Goal: Task Accomplishment & Management: Complete application form

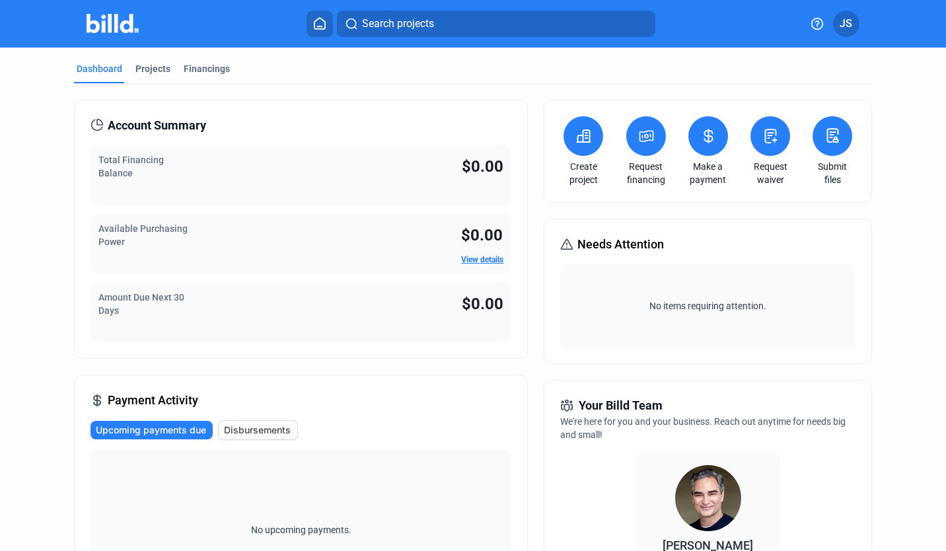
click at [481, 255] on link "View details" at bounding box center [482, 259] width 42 height 9
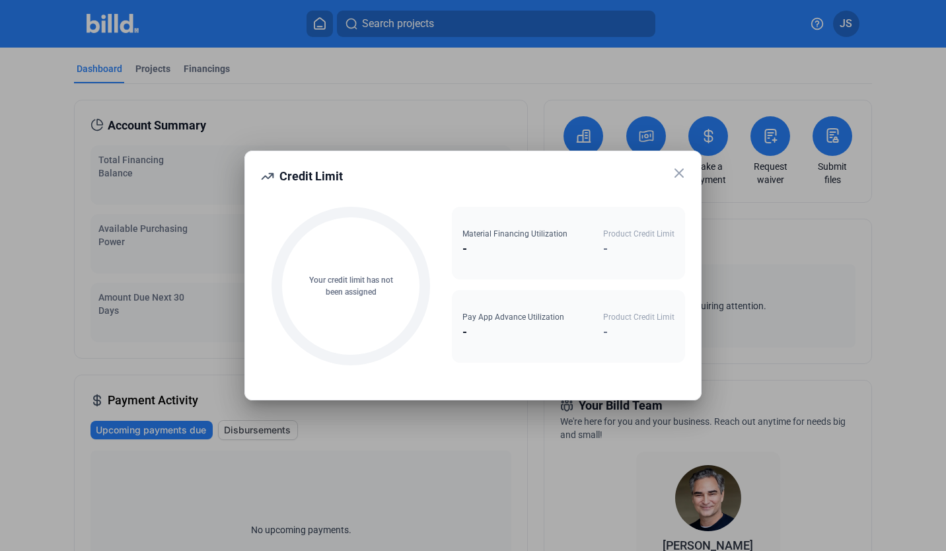
click at [682, 173] on icon at bounding box center [680, 173] width 16 height 16
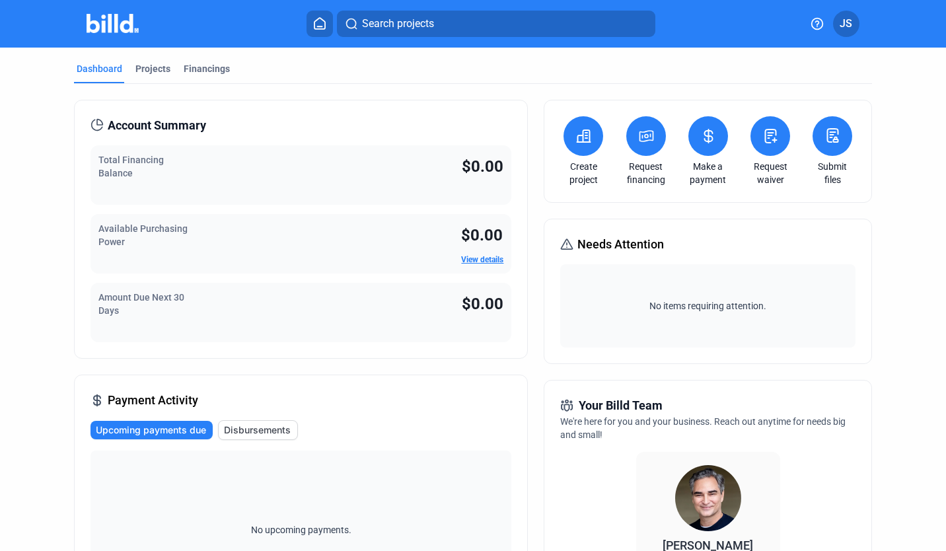
click at [655, 177] on link "Request financing" at bounding box center [646, 173] width 46 height 26
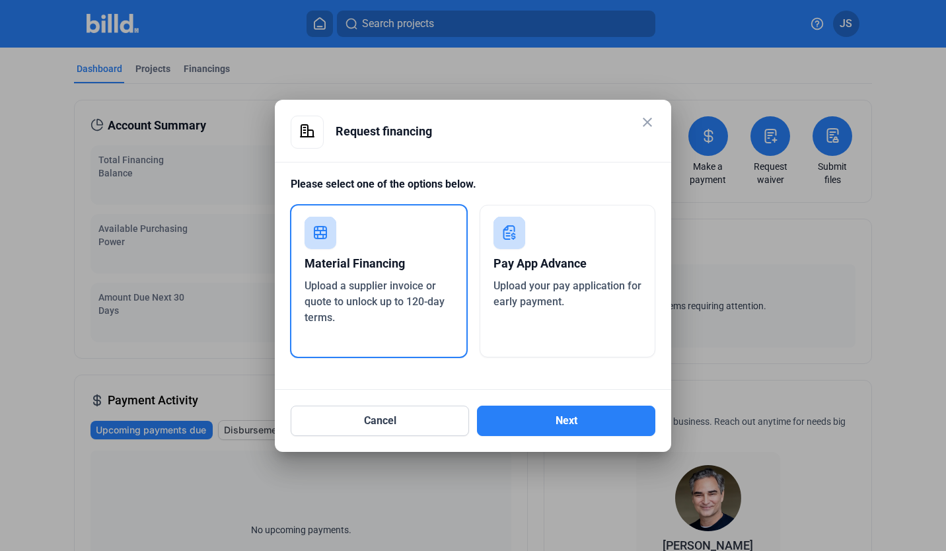
click at [607, 239] on div "Pay App Advance Upload your pay application for early payment." at bounding box center [568, 281] width 176 height 153
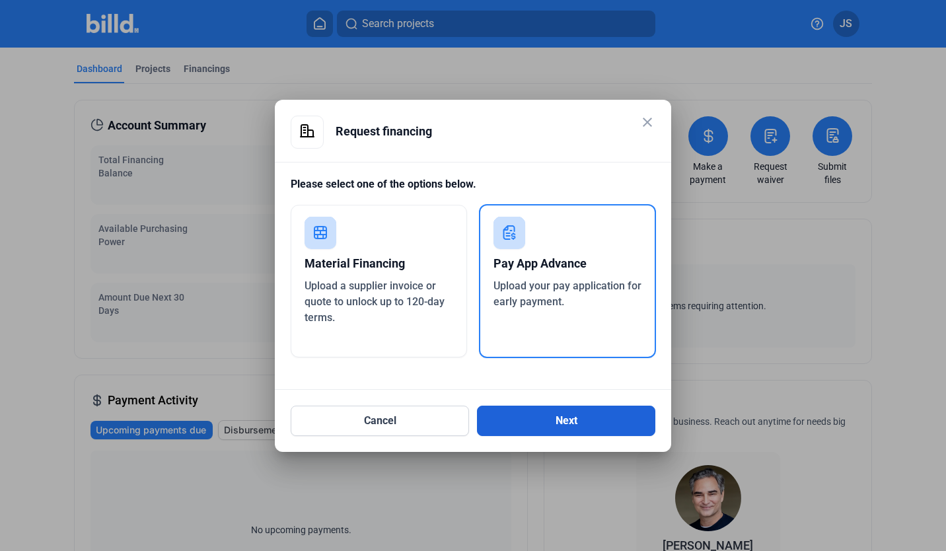
click at [545, 422] on button "Next" at bounding box center [566, 421] width 178 height 30
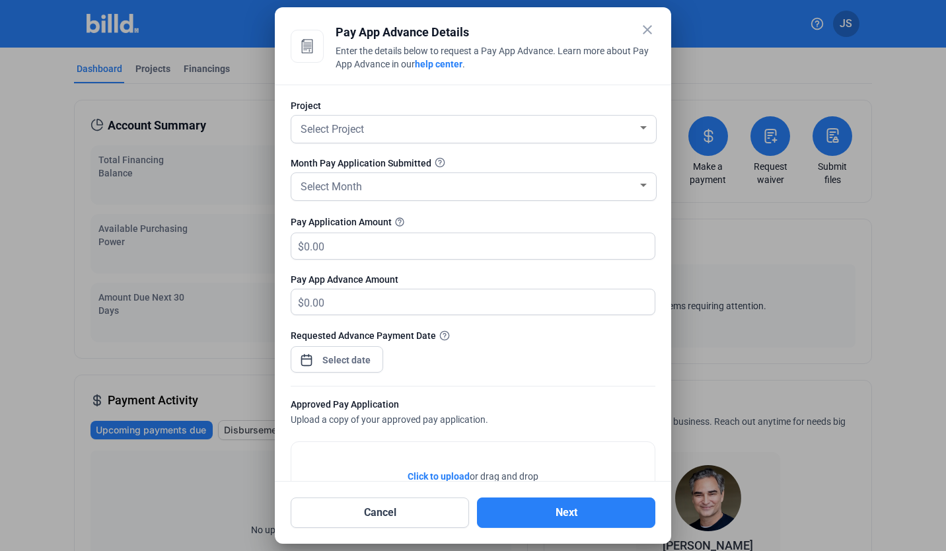
click at [589, 114] on div "Project Select Project" at bounding box center [473, 128] width 365 height 58
click at [578, 128] on div "Select Project" at bounding box center [468, 128] width 340 height 19
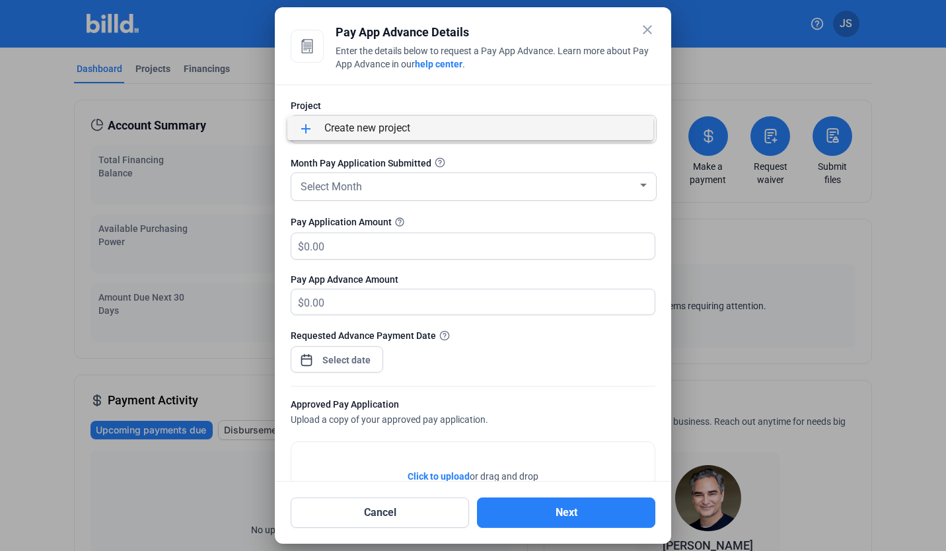
click at [648, 28] on div at bounding box center [473, 275] width 946 height 551
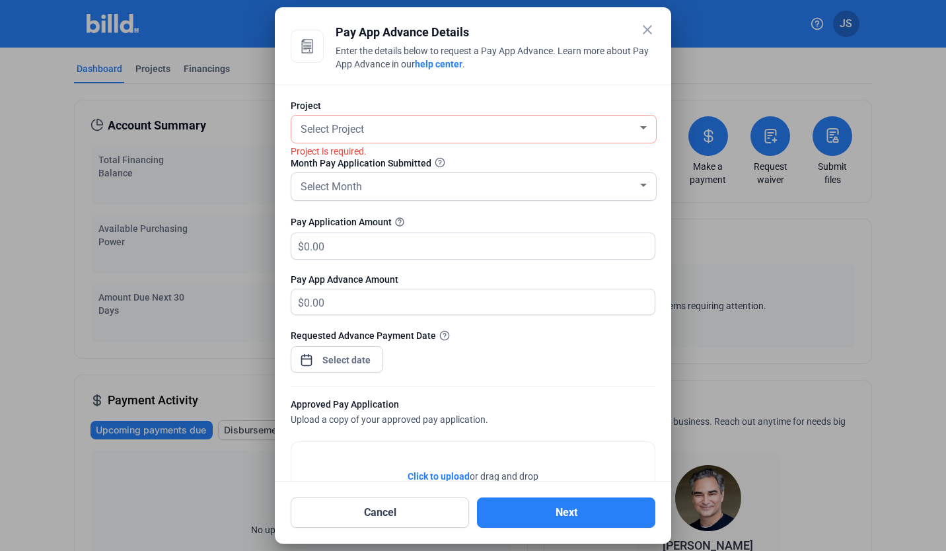
click at [644, 35] on mat-icon "close" at bounding box center [648, 30] width 16 height 16
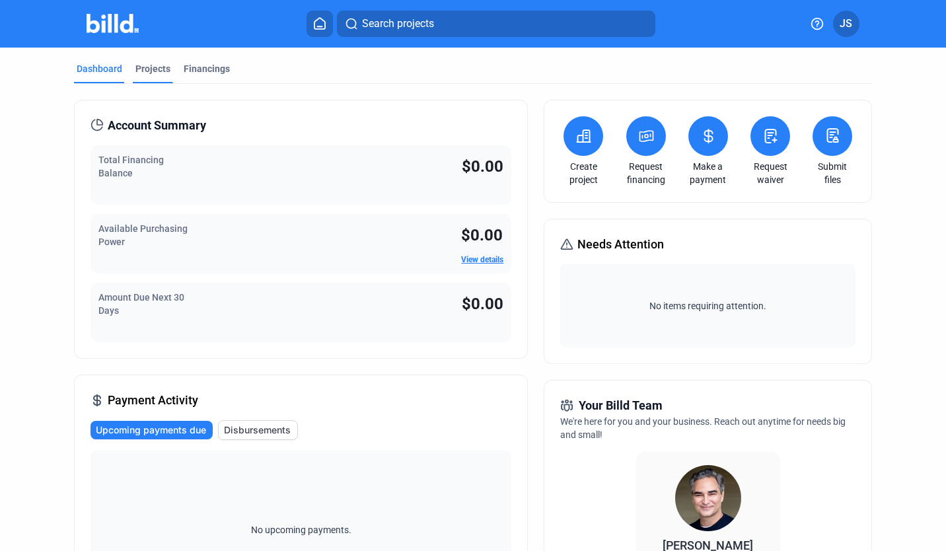
click at [160, 72] on div "Projects" at bounding box center [152, 68] width 35 height 13
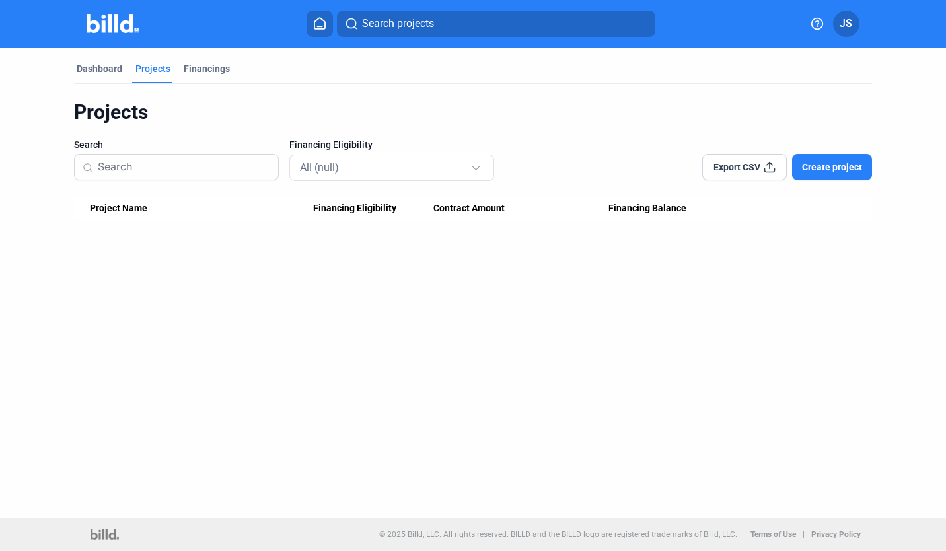
click at [759, 169] on span "Export CSV" at bounding box center [737, 167] width 47 height 13
click at [820, 169] on span "Create project" at bounding box center [832, 167] width 60 height 13
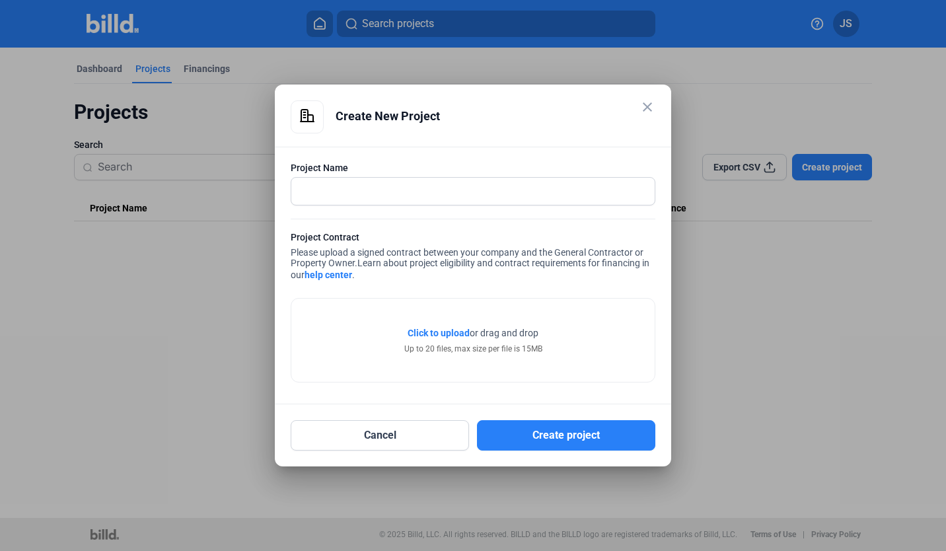
click at [339, 277] on link "help center" at bounding box center [329, 275] width 48 height 11
click at [371, 196] on input "text" at bounding box center [465, 191] width 349 height 27
drag, startPoint x: 379, startPoint y: 188, endPoint x: 343, endPoint y: 188, distance: 35.7
click at [343, 188] on input "Amazon DSR8" at bounding box center [473, 191] width 364 height 27
type input "Amazon WIL3"
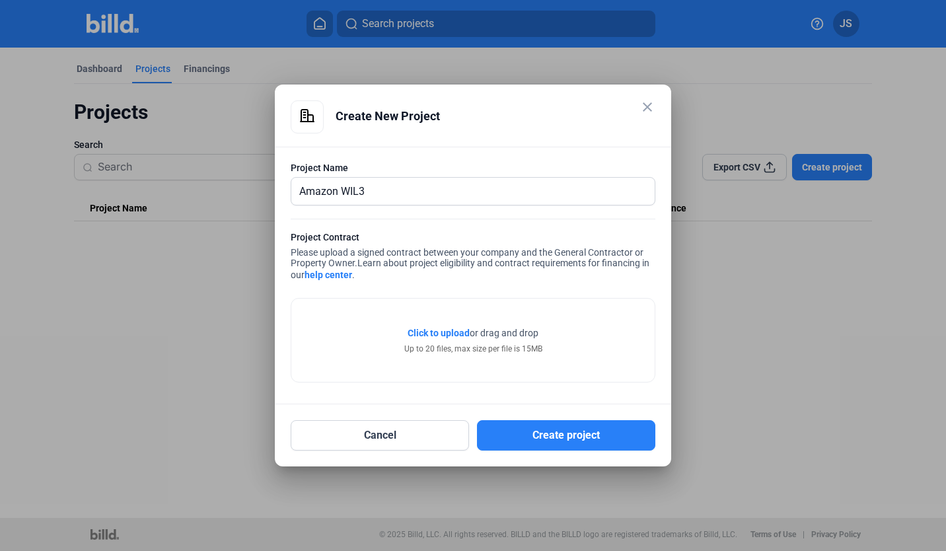
click at [389, 166] on div "Project Name" at bounding box center [473, 167] width 365 height 13
click at [420, 332] on span "Click to upload" at bounding box center [439, 333] width 62 height 11
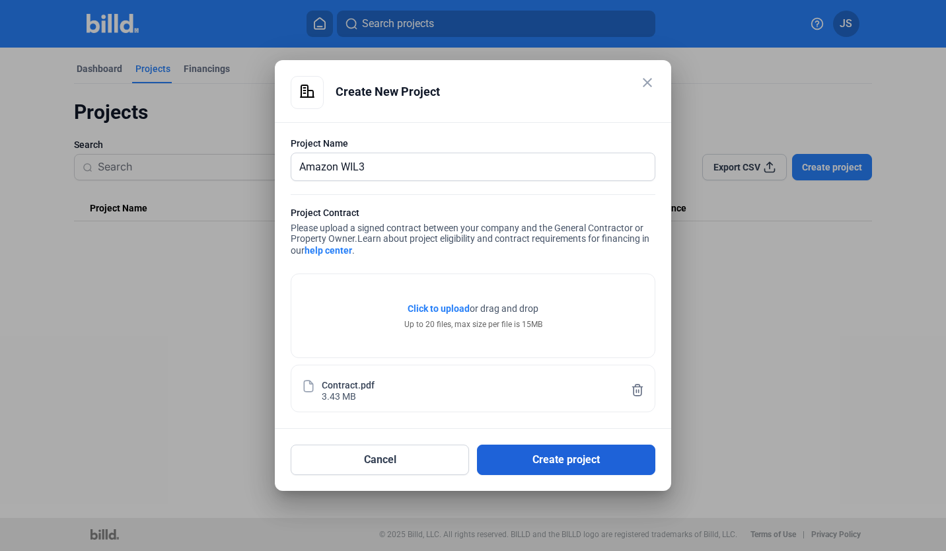
click at [515, 457] on button "Create project" at bounding box center [566, 460] width 178 height 30
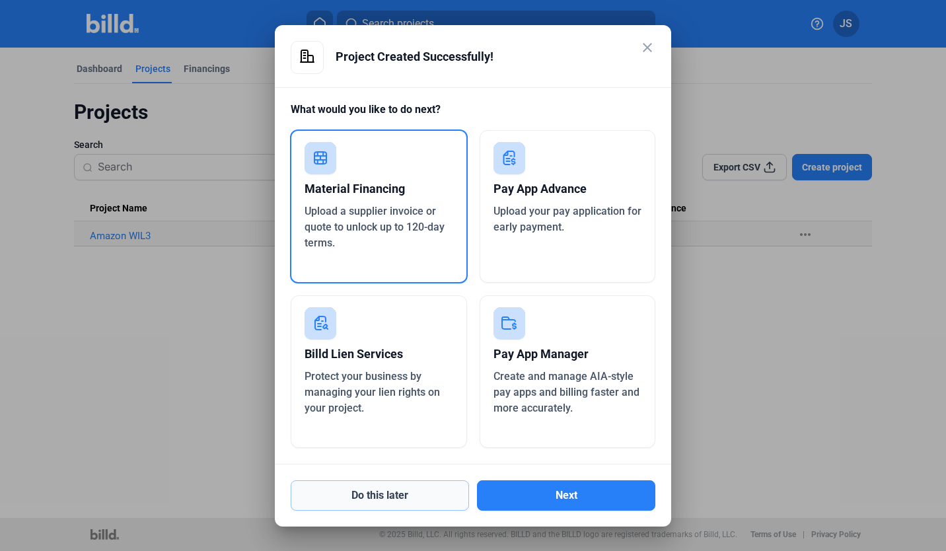
click at [444, 486] on button "Do this later" at bounding box center [380, 496] width 178 height 30
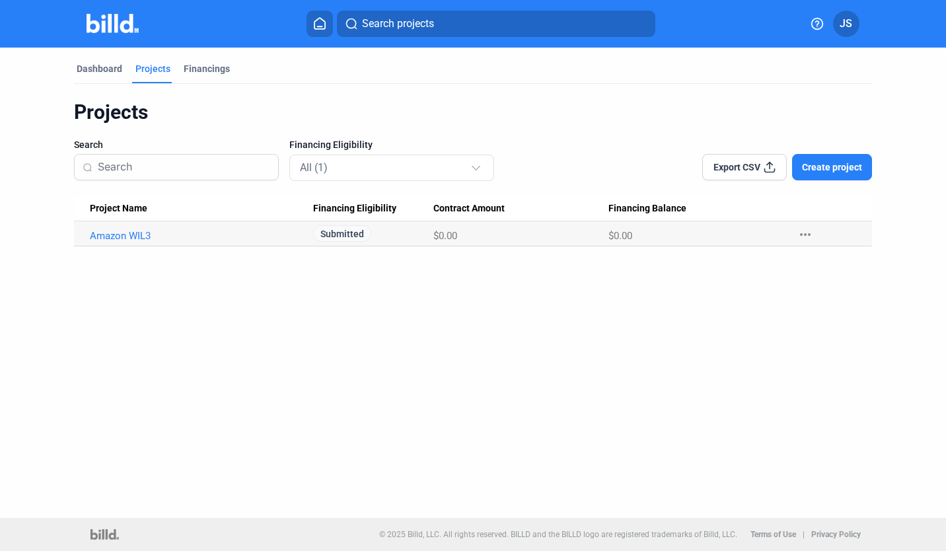
click at [808, 171] on span "Create project" at bounding box center [832, 167] width 60 height 13
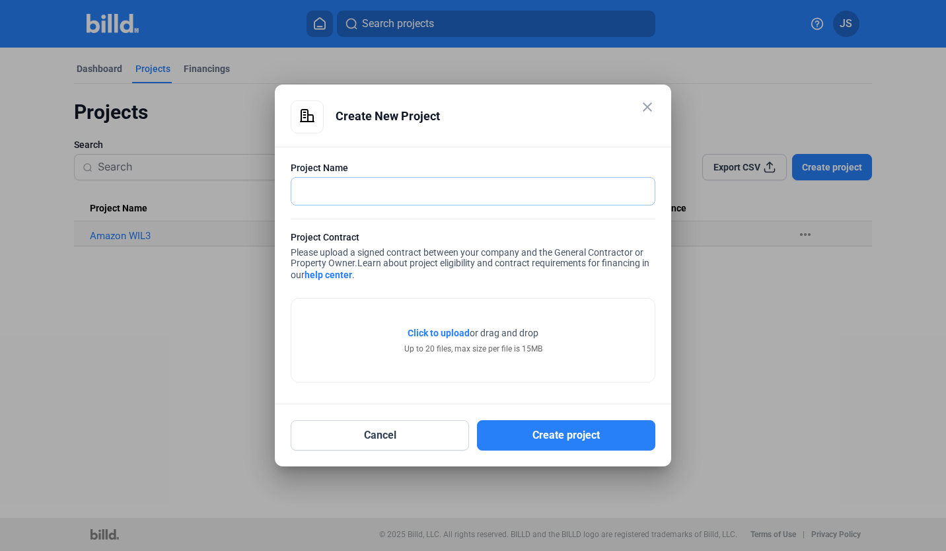
click at [496, 188] on input "text" at bounding box center [465, 191] width 349 height 27
type input "Amazon SPA5"
click at [597, 283] on div "Project Contract Please upload a signed contract between your company and the G…" at bounding box center [473, 258] width 365 height 54
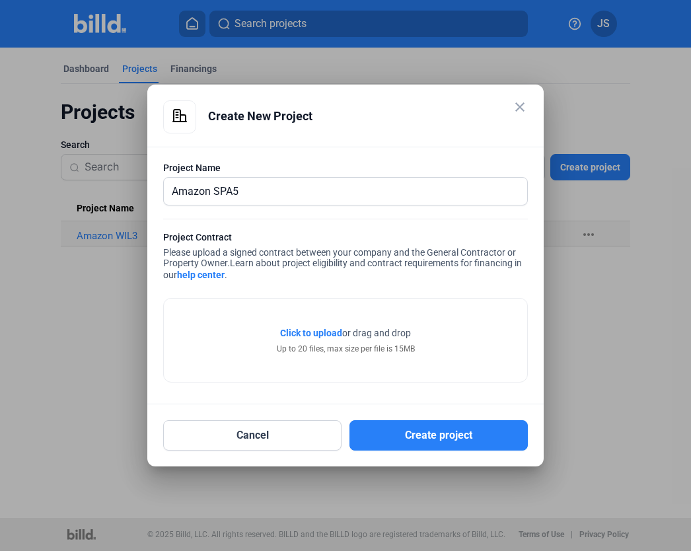
click at [315, 335] on span "Click to upload" at bounding box center [311, 333] width 62 height 11
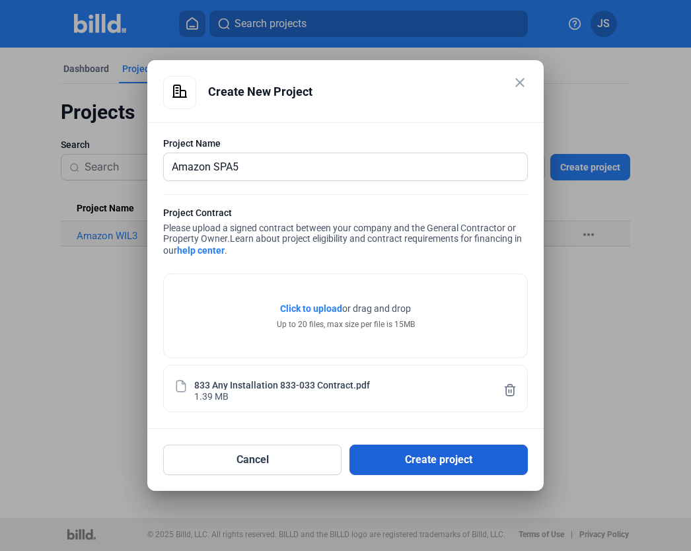
click at [434, 455] on button "Create project" at bounding box center [439, 460] width 178 height 30
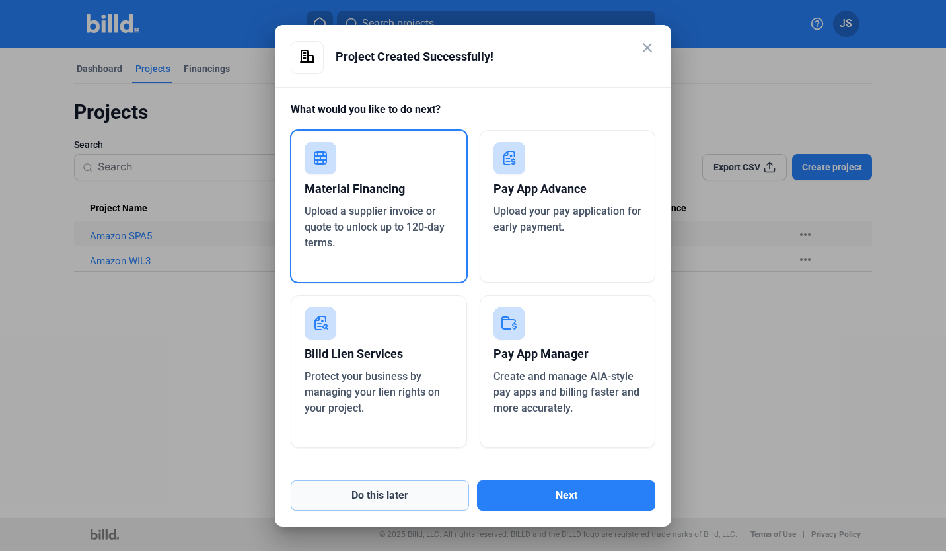
click at [398, 504] on button "Do this later" at bounding box center [380, 496] width 178 height 30
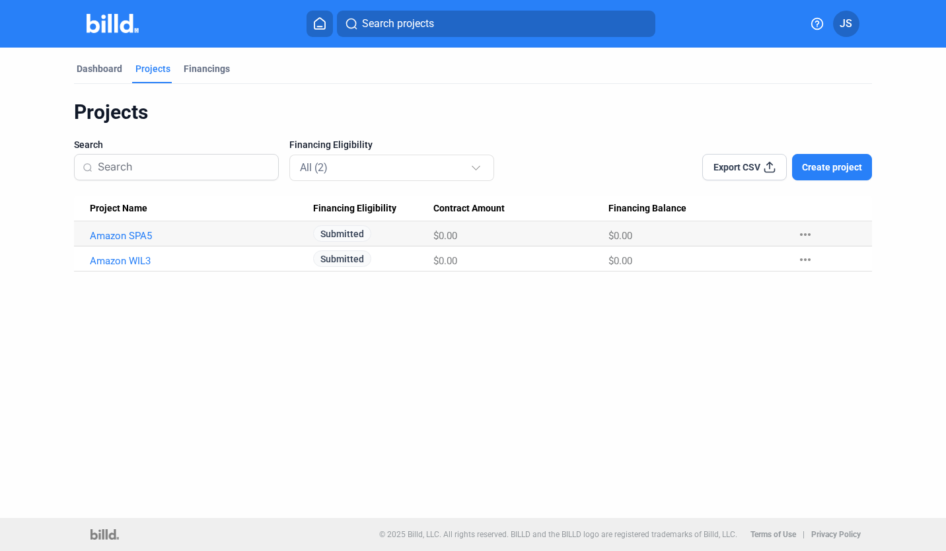
click at [821, 159] on button "Create project" at bounding box center [832, 167] width 80 height 26
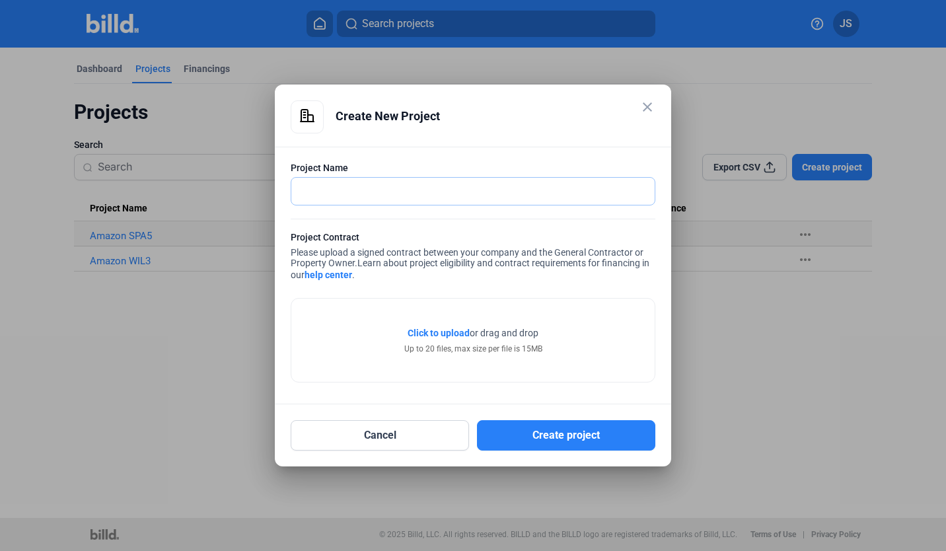
click at [460, 194] on input "text" at bounding box center [465, 191] width 349 height 27
type input "Amazon DSR8"
click at [446, 331] on span "Click to upload" at bounding box center [439, 333] width 62 height 11
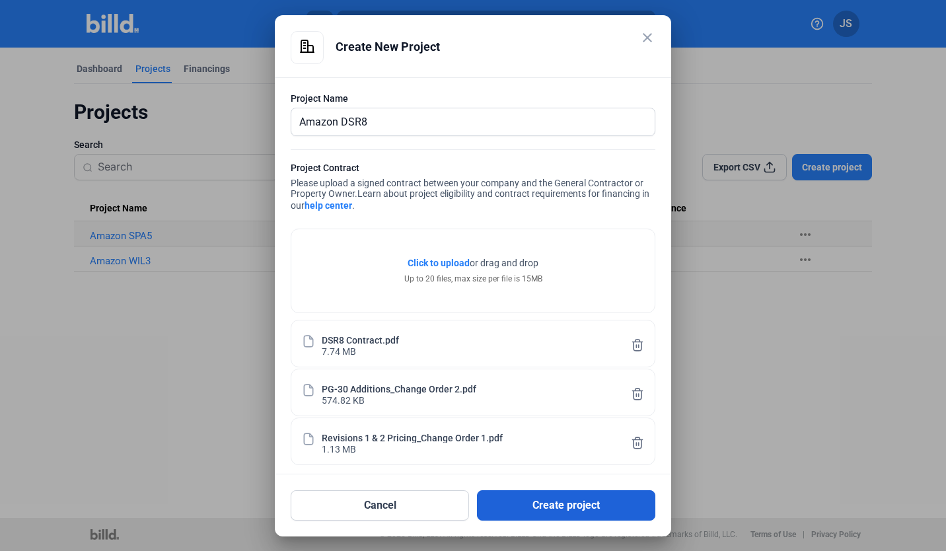
click at [566, 506] on button "Create project" at bounding box center [566, 505] width 178 height 30
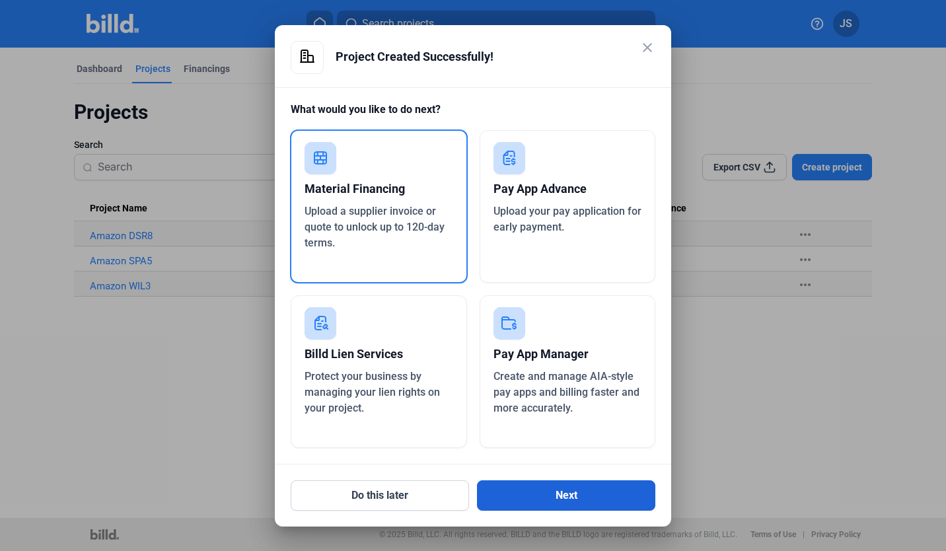
click at [581, 490] on button "Next" at bounding box center [566, 496] width 178 height 30
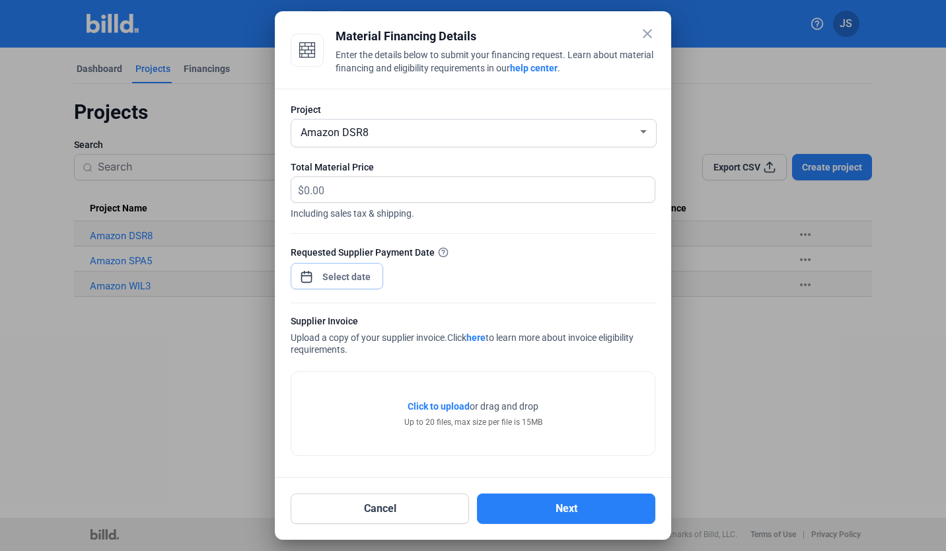
click at [310, 274] on span "Open calendar" at bounding box center [307, 270] width 32 height 32
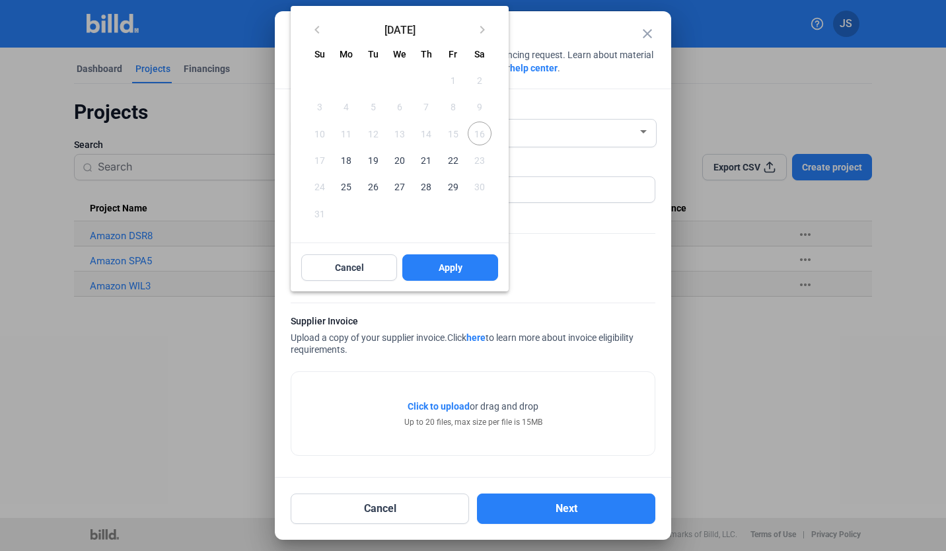
click at [352, 159] on span "18" at bounding box center [346, 160] width 24 height 24
click at [442, 261] on span "Apply" at bounding box center [451, 267] width 24 height 13
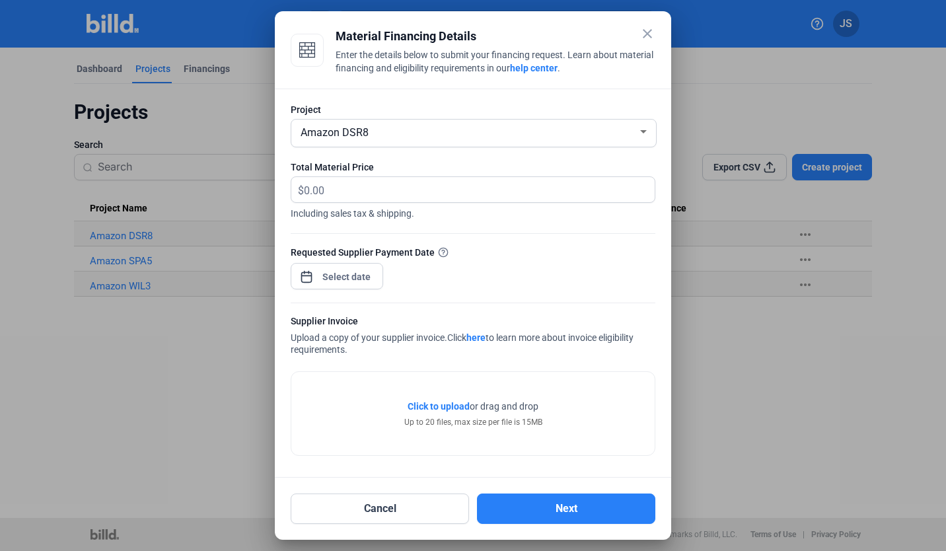
click at [441, 407] on span "Click to upload" at bounding box center [439, 406] width 62 height 11
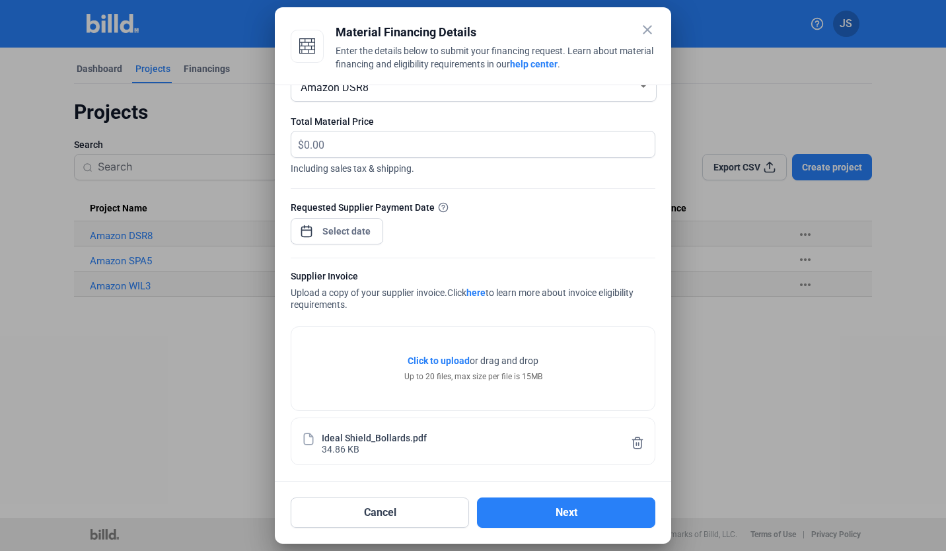
scroll to position [40, 0]
click at [364, 145] on input "text" at bounding box center [479, 147] width 351 height 26
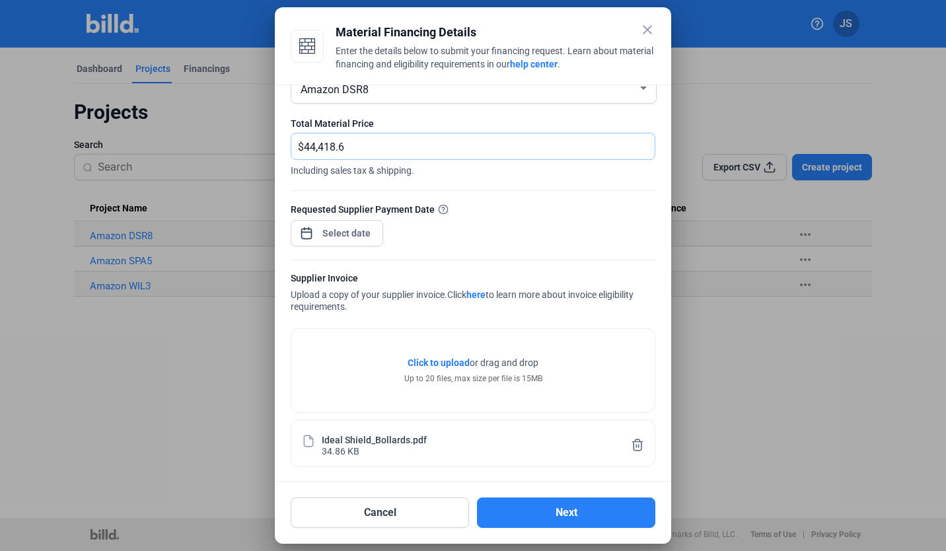
type input "44,418.67"
click at [529, 504] on button "Next" at bounding box center [566, 513] width 178 height 30
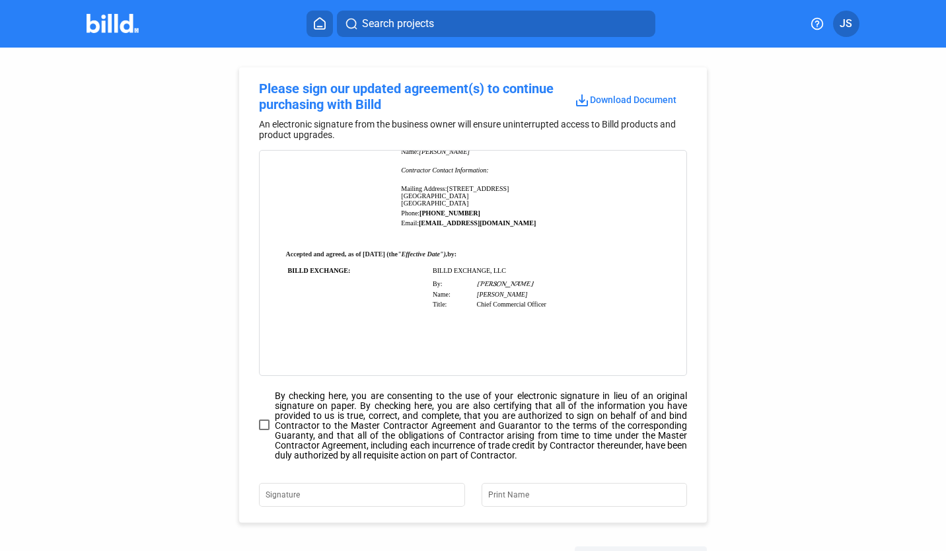
scroll to position [5631, 0]
click at [262, 427] on span at bounding box center [264, 425] width 11 height 11
click at [0, 0] on input "By checking here, you are consenting to the use of your electronic signature in…" at bounding box center [0, 0] width 0 height 0
click at [415, 505] on div "Signature" at bounding box center [354, 494] width 176 height 26
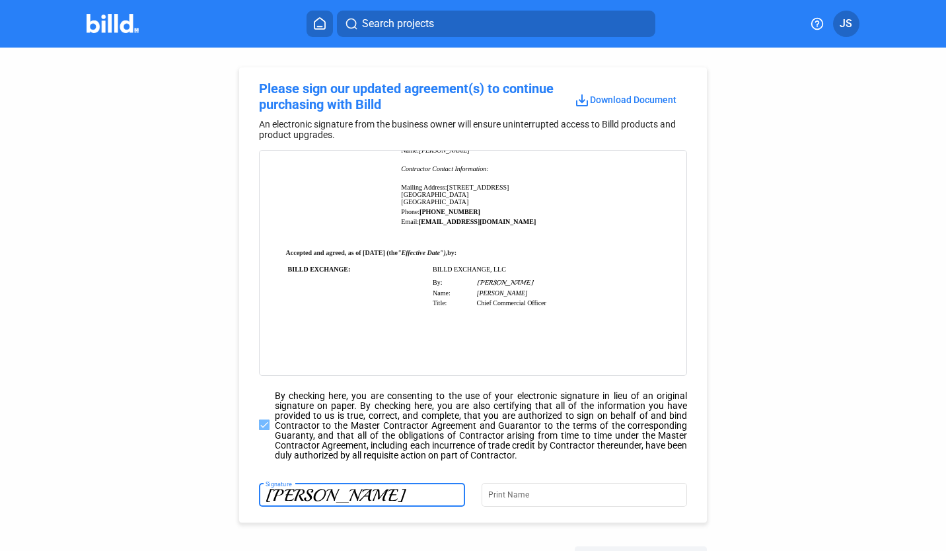
type input "[PERSON_NAME]"
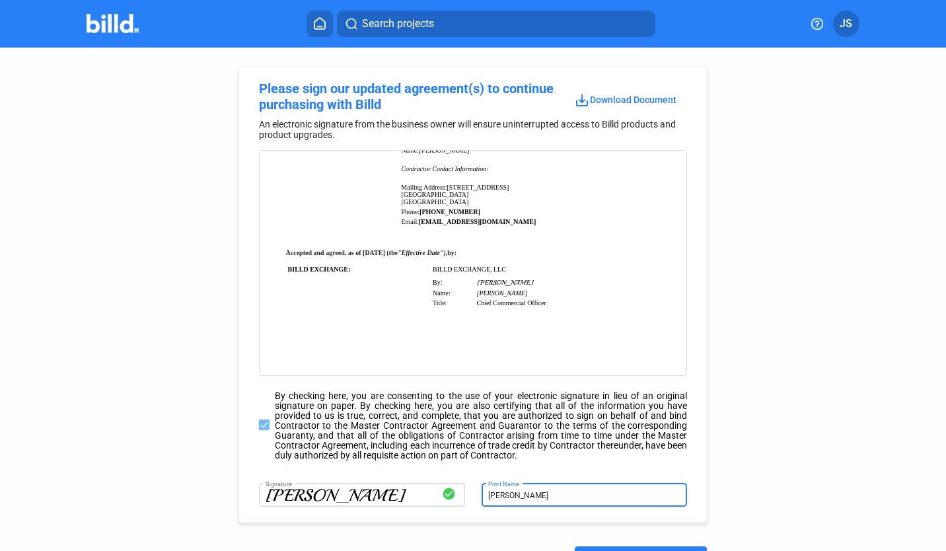
type input "[PERSON_NAME]"
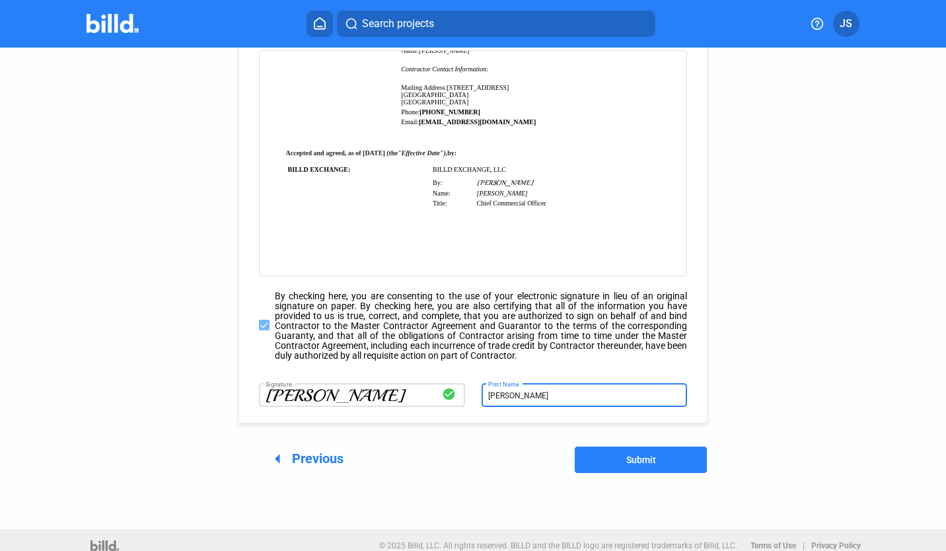
scroll to position [110, 0]
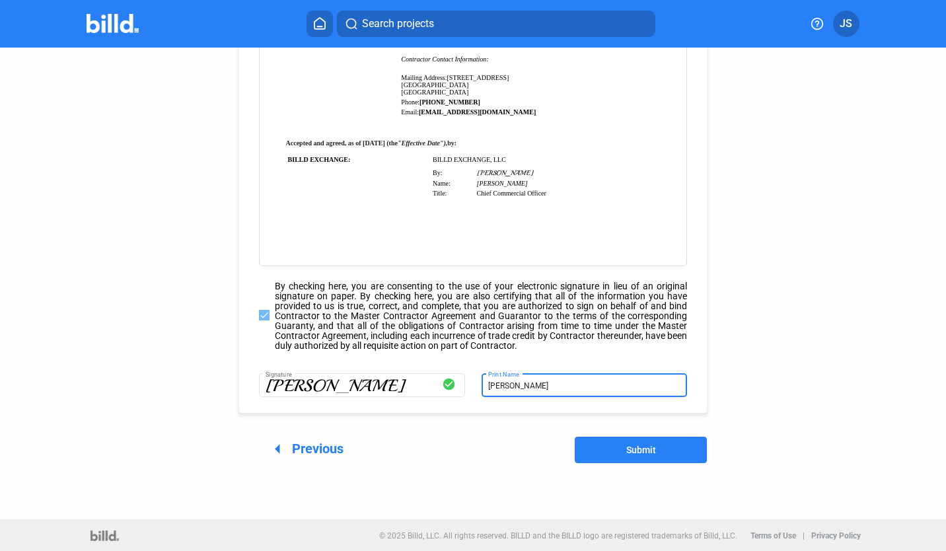
click at [634, 452] on span "Submit" at bounding box center [642, 450] width 30 height 11
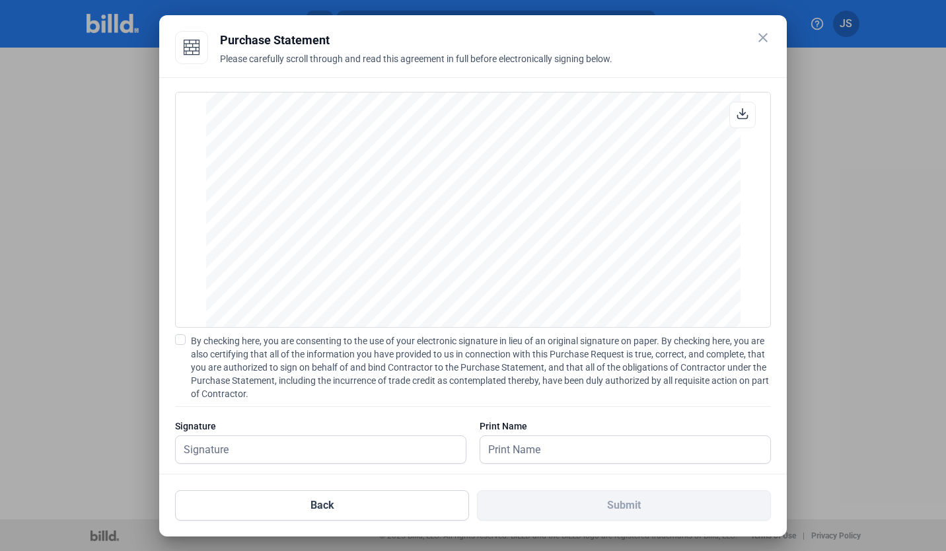
scroll to position [1164, 0]
click at [180, 344] on span at bounding box center [180, 339] width 11 height 11
click at [0, 0] on input "By checking here, you are consenting to the use of your electronic signature in…" at bounding box center [0, 0] width 0 height 0
click at [275, 452] on input "text" at bounding box center [314, 449] width 276 height 27
type input "[PERSON_NAME]"
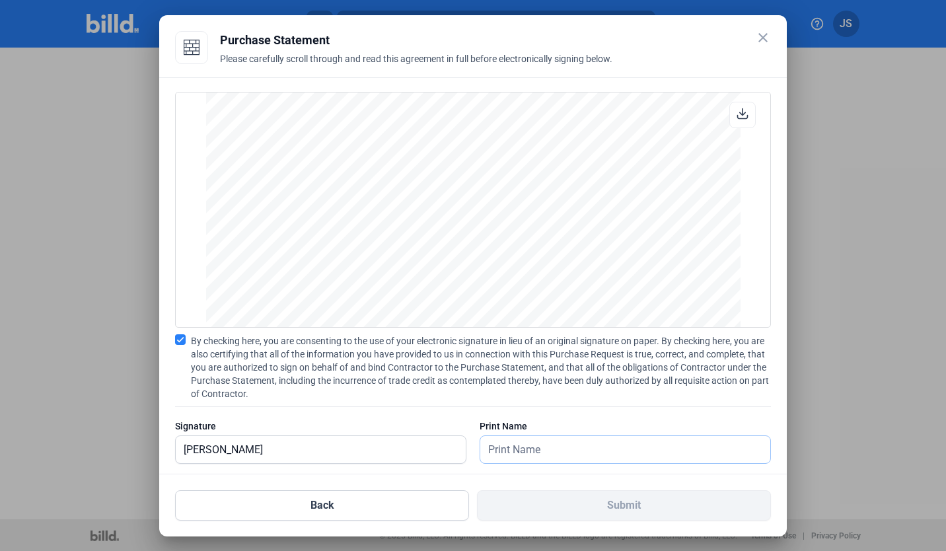
type input "[PERSON_NAME]"
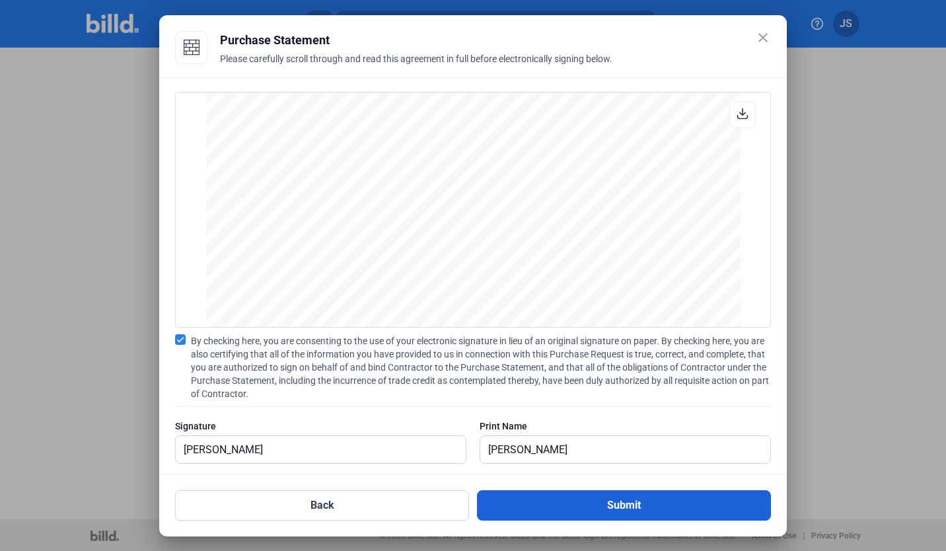
click at [580, 506] on button "Submit" at bounding box center [624, 505] width 294 height 30
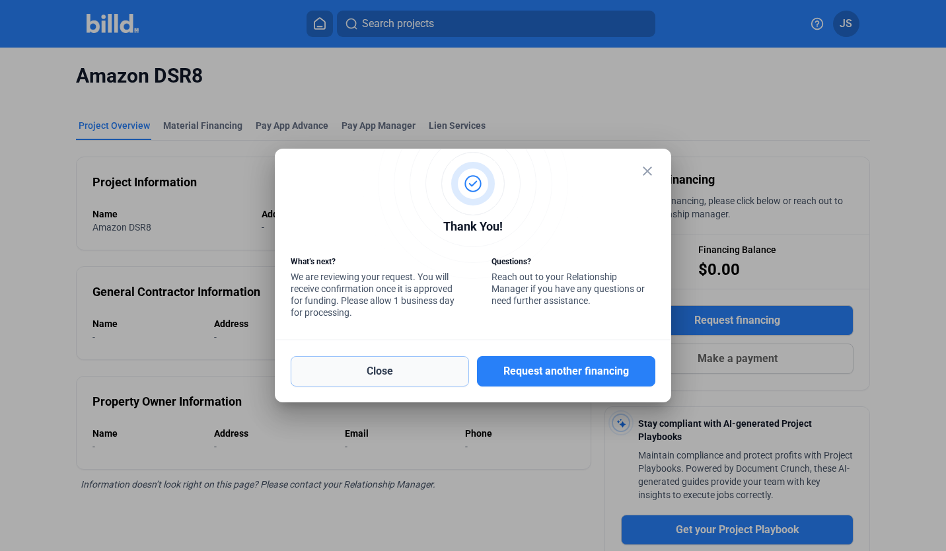
click at [418, 377] on button "Close" at bounding box center [380, 371] width 178 height 30
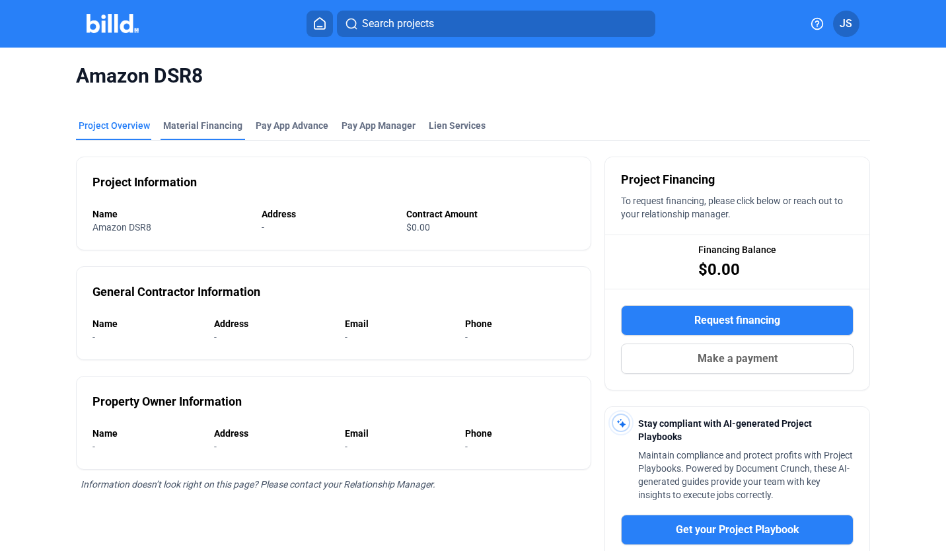
click at [212, 132] on div "Material Financing" at bounding box center [203, 129] width 85 height 21
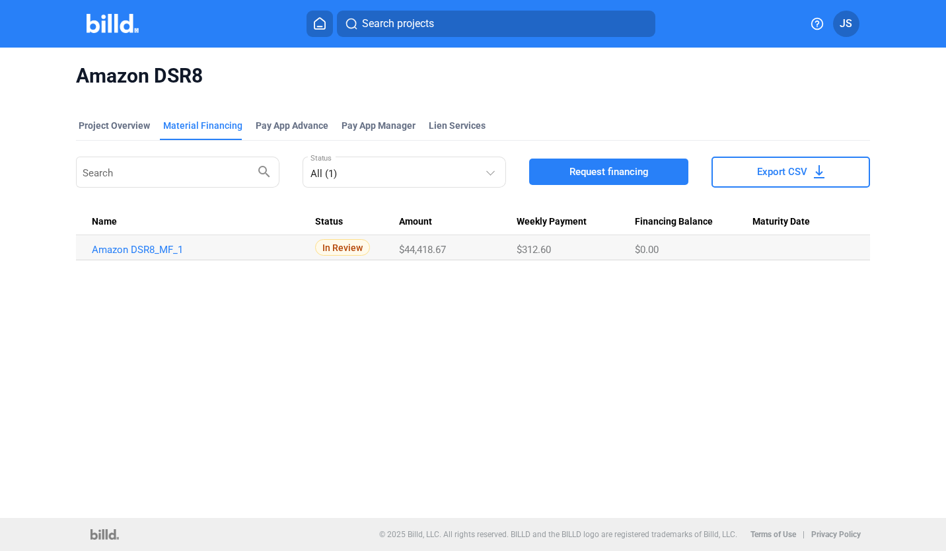
click at [317, 28] on icon at bounding box center [320, 23] width 11 height 11
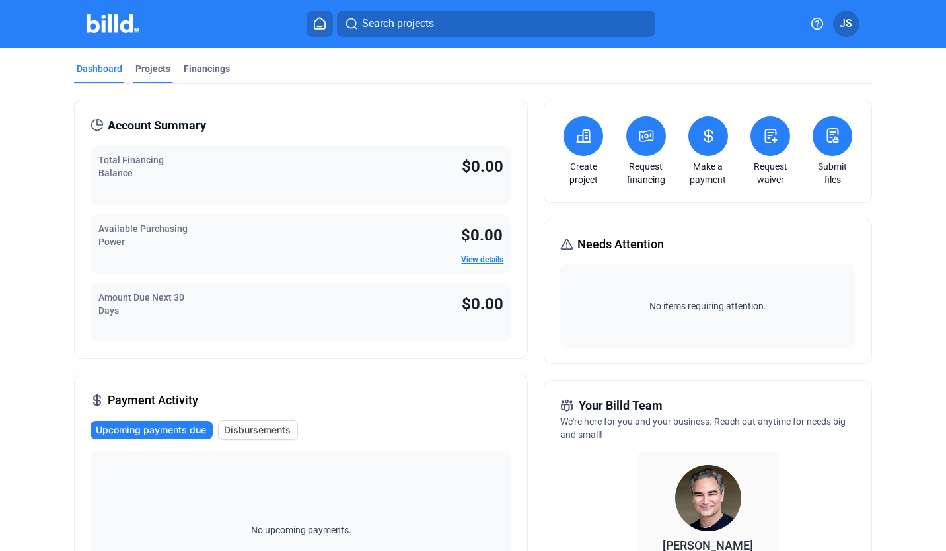
click at [143, 72] on div "Projects" at bounding box center [152, 68] width 35 height 13
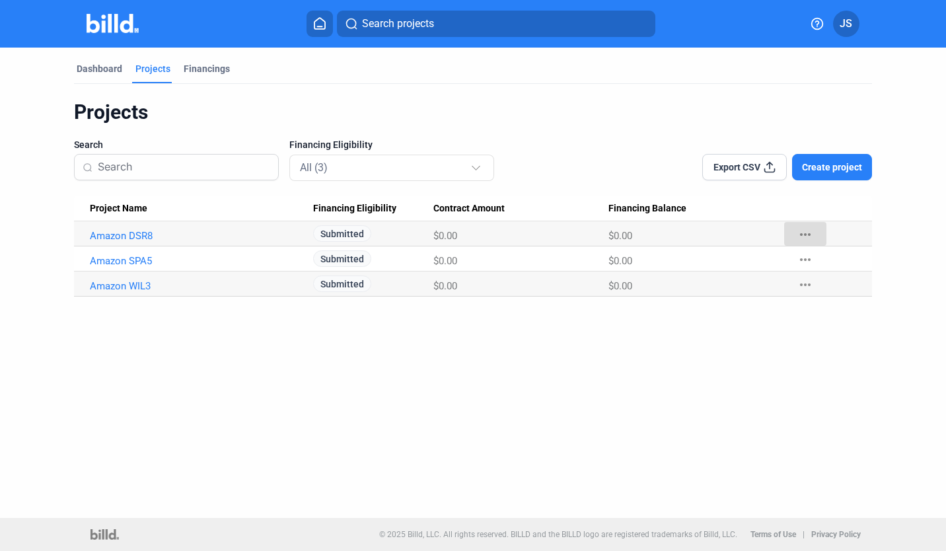
click at [806, 233] on mat-icon "more_horiz" at bounding box center [806, 235] width 16 height 16
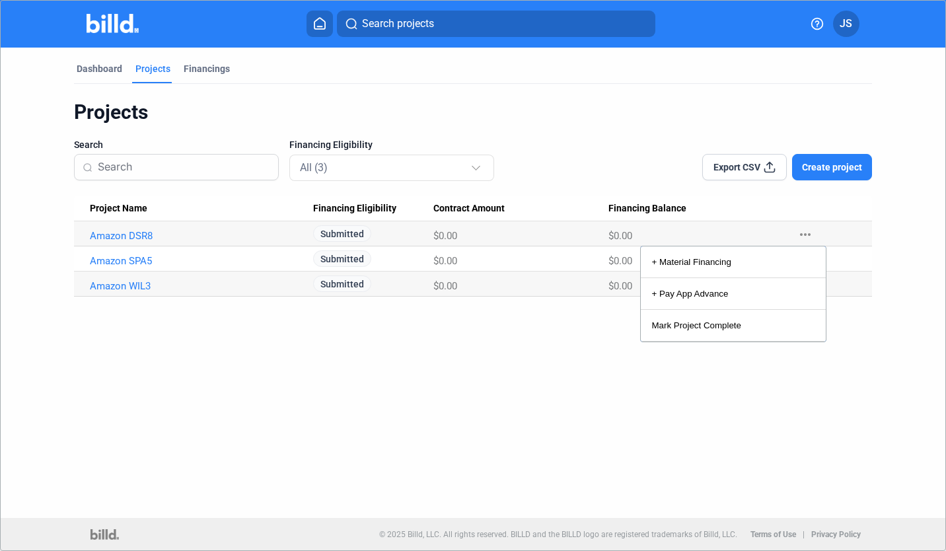
click at [520, 358] on div at bounding box center [473, 275] width 946 height 551
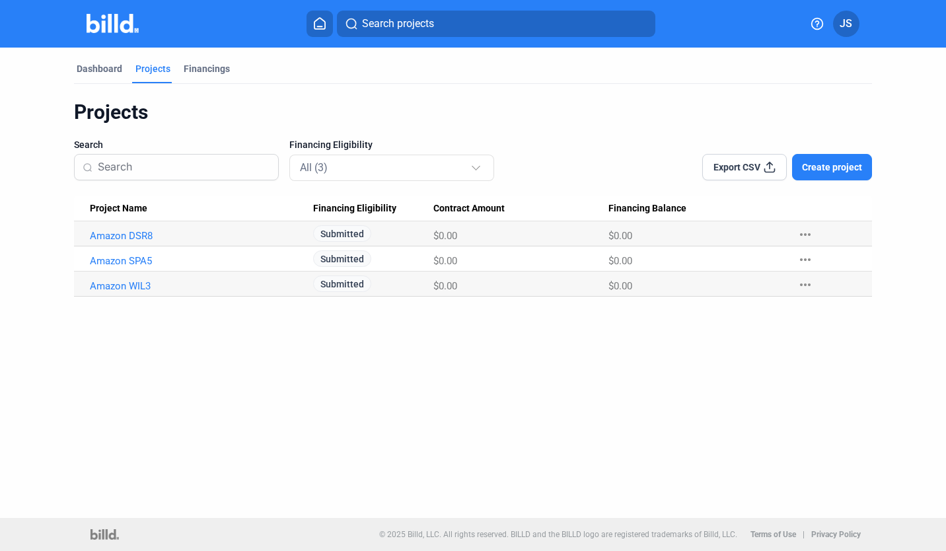
click at [823, 166] on span "Create project" at bounding box center [832, 167] width 60 height 13
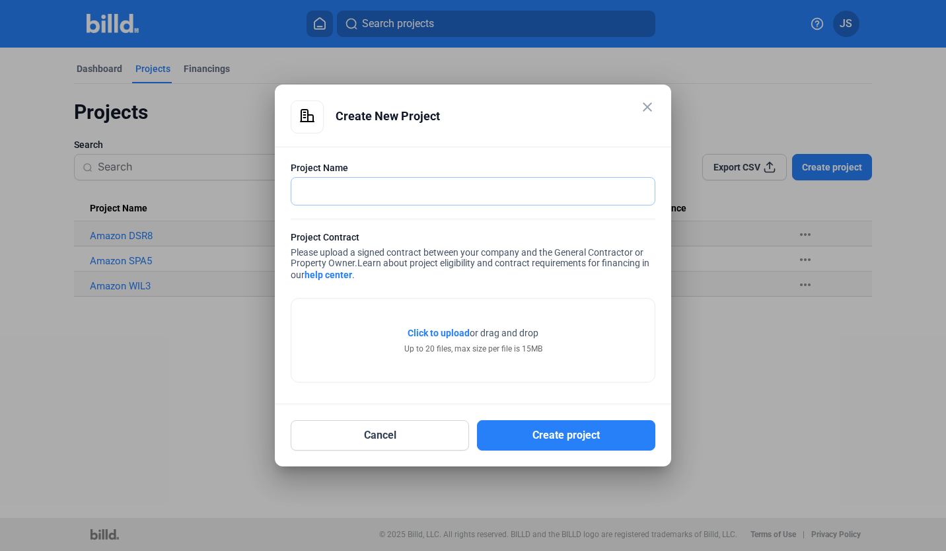
click at [576, 193] on input "text" at bounding box center [465, 191] width 349 height 27
type input "Amazon DCS6"
click at [545, 164] on div "Project Name" at bounding box center [473, 167] width 365 height 13
click at [431, 333] on span "Click to upload" at bounding box center [439, 333] width 62 height 11
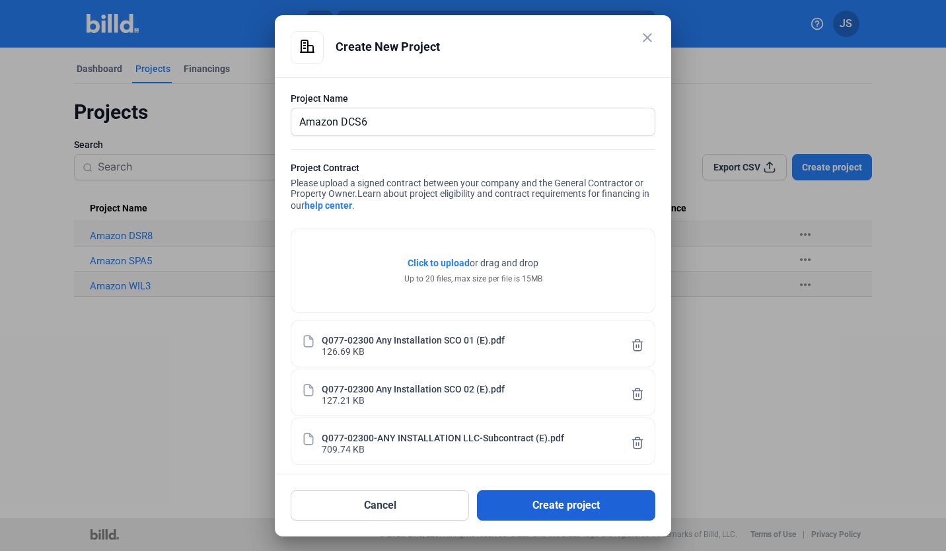
click at [545, 500] on button "Create project" at bounding box center [566, 505] width 178 height 30
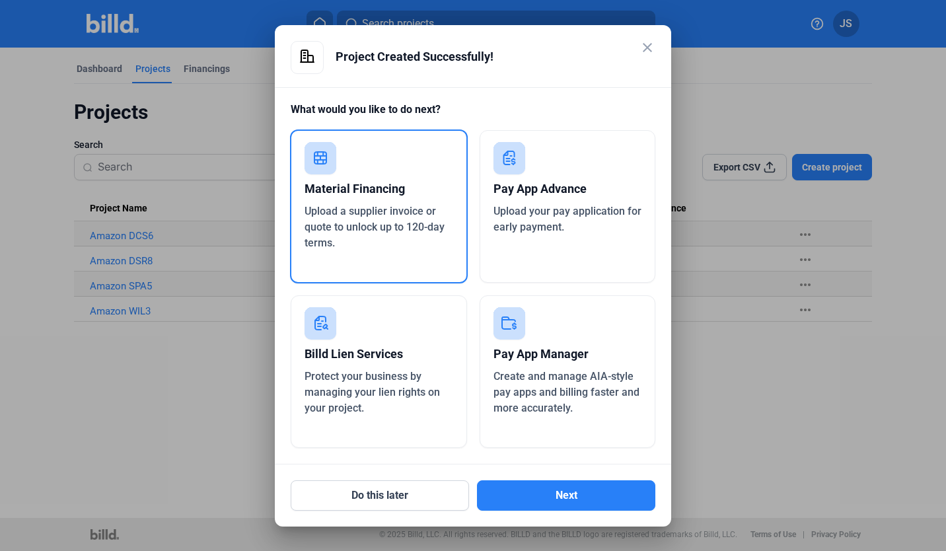
click at [562, 233] on span "Upload your pay application for early payment." at bounding box center [568, 219] width 148 height 28
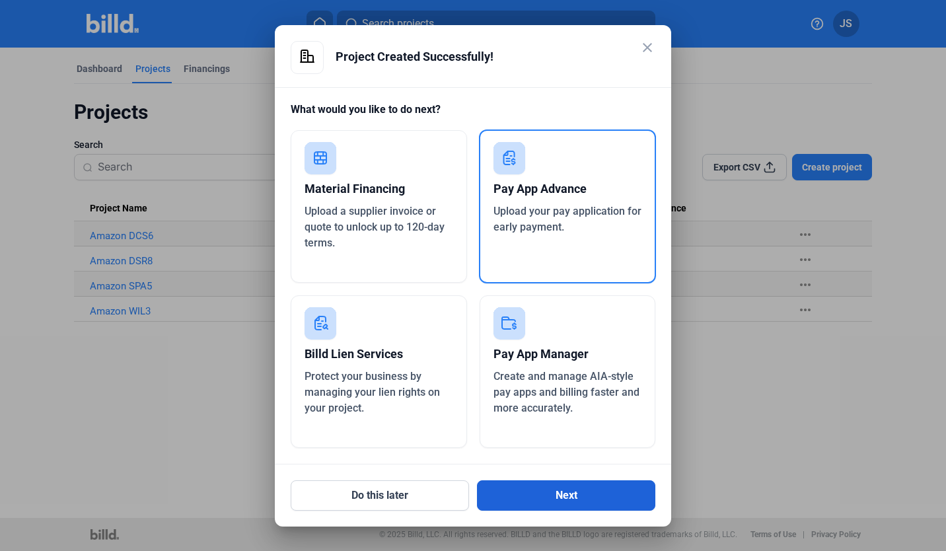
click at [557, 491] on button "Next" at bounding box center [566, 496] width 178 height 30
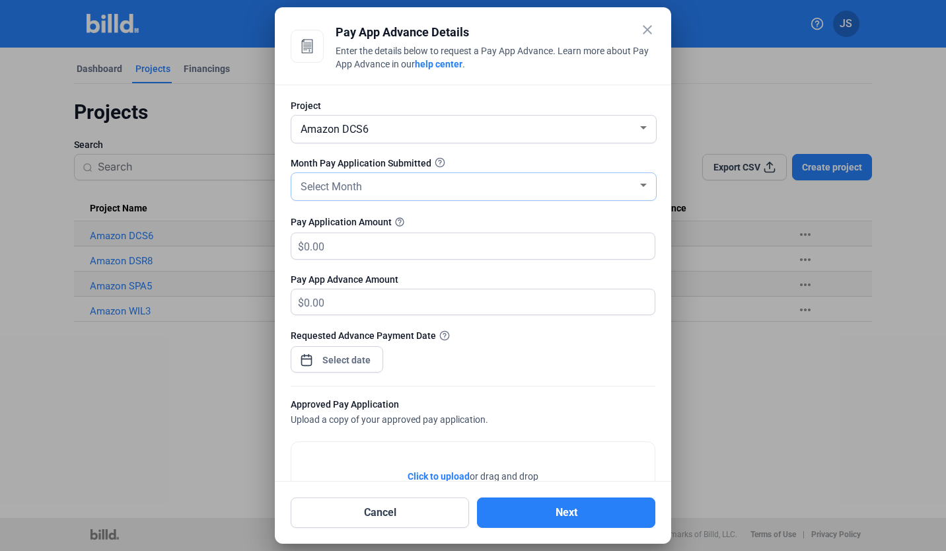
click at [527, 192] on div "Select Month" at bounding box center [468, 185] width 340 height 19
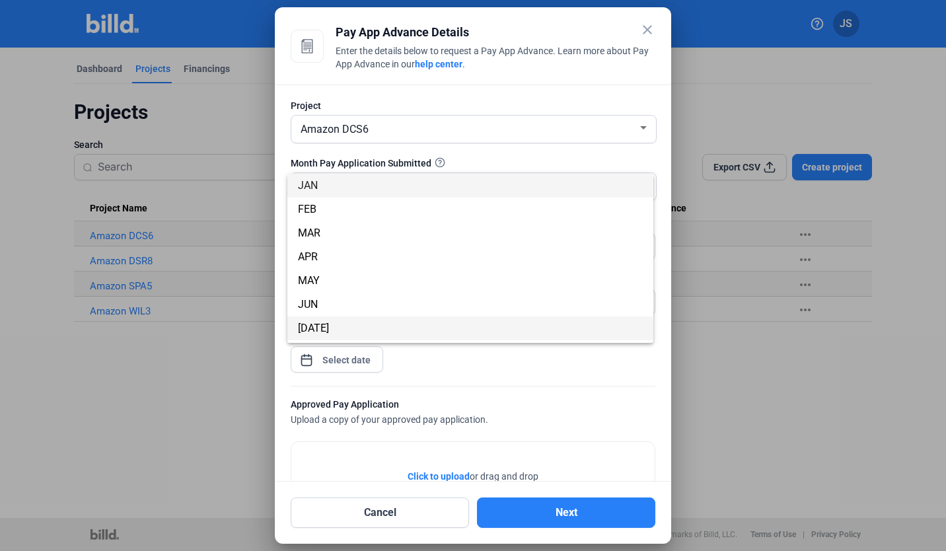
click at [509, 325] on span "[DATE]" at bounding box center [470, 329] width 345 height 24
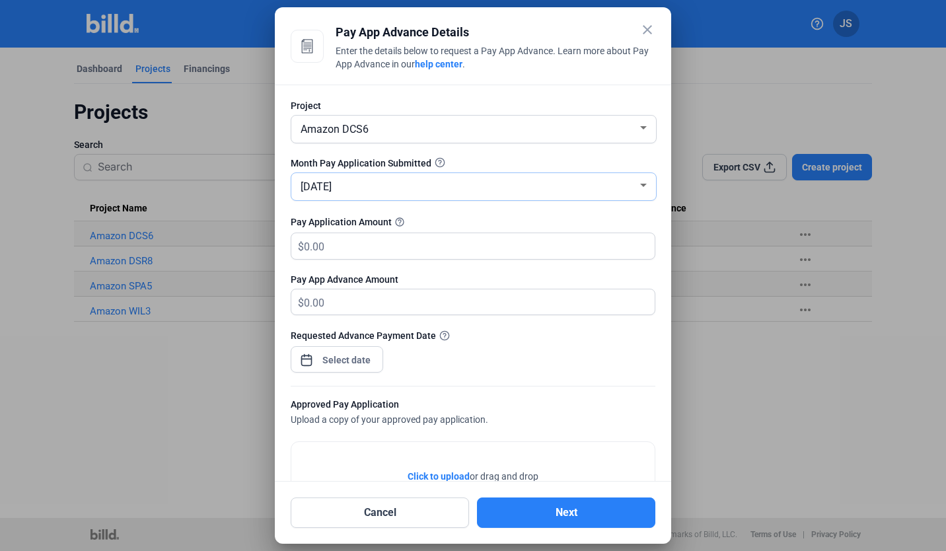
click at [403, 186] on div "[DATE]" at bounding box center [468, 185] width 340 height 19
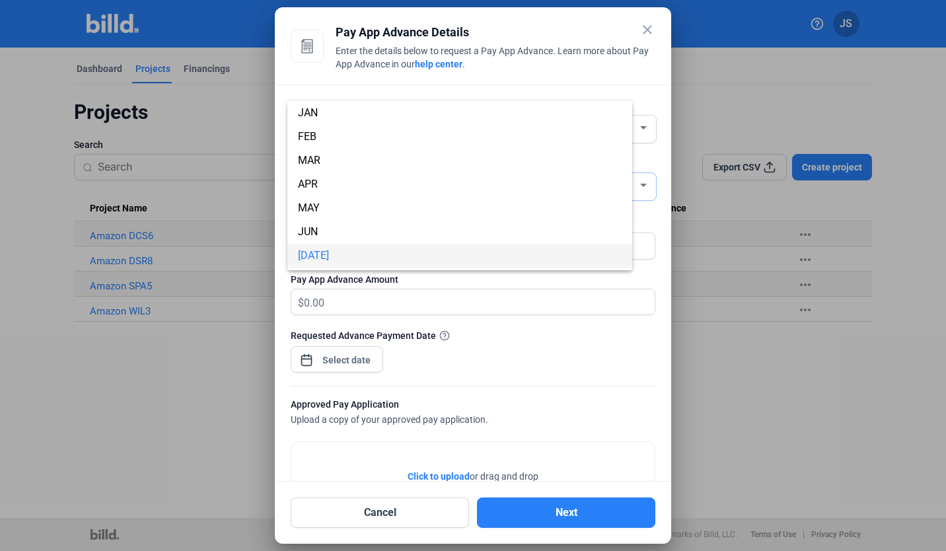
scroll to position [70, 0]
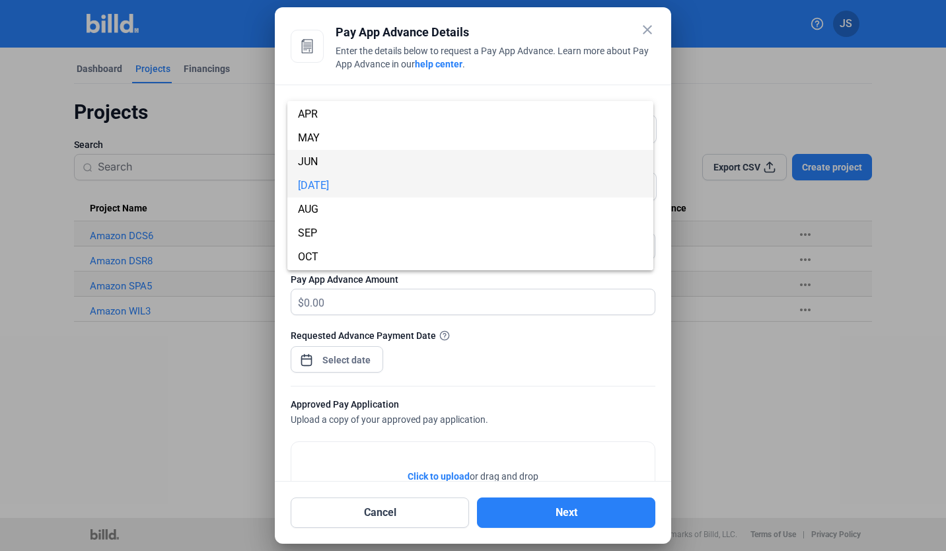
click at [350, 161] on span "JUN" at bounding box center [470, 162] width 345 height 24
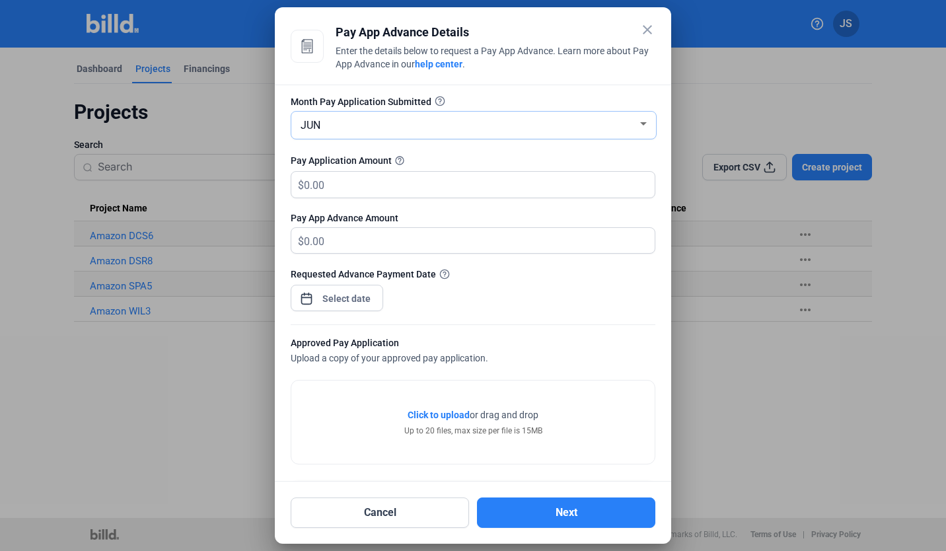
scroll to position [76, 0]
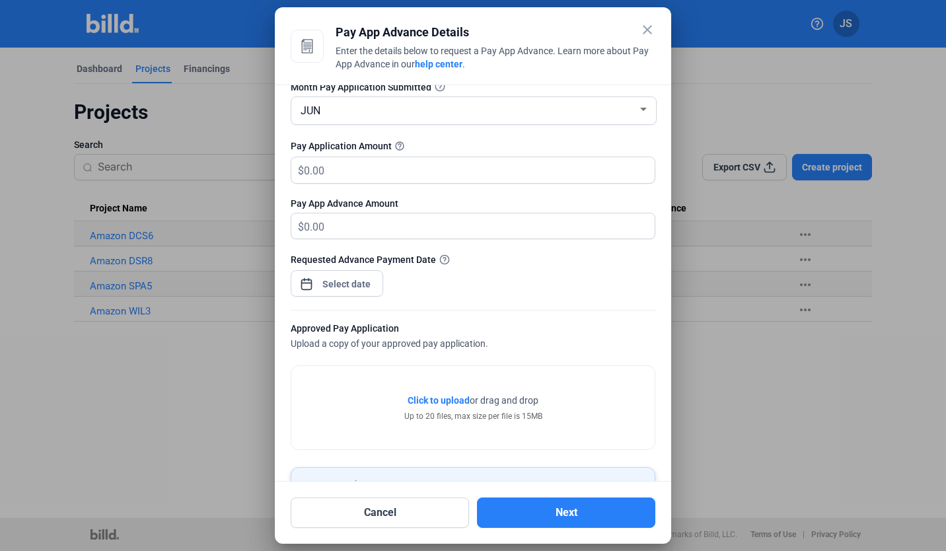
click at [459, 403] on span "Click to upload" at bounding box center [439, 400] width 62 height 11
click at [488, 112] on div "JUN" at bounding box center [468, 109] width 340 height 19
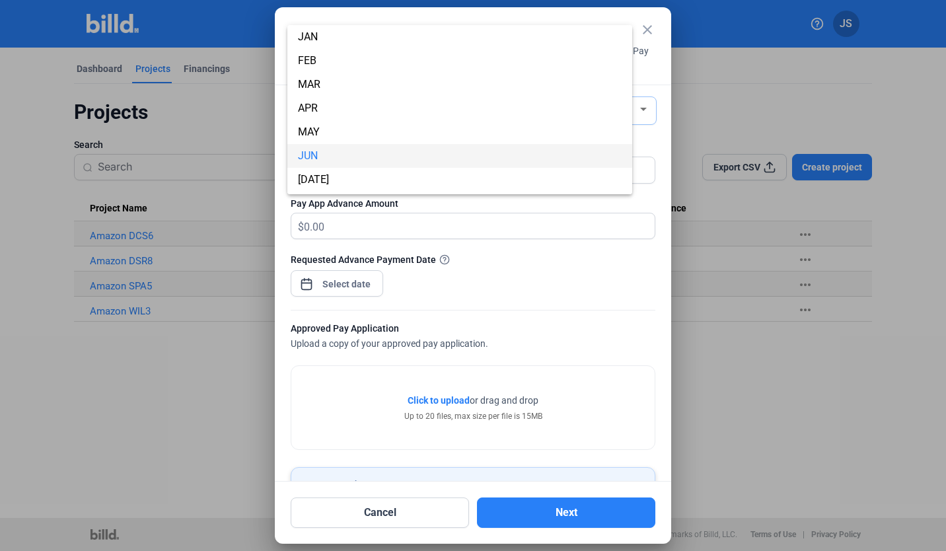
scroll to position [46, 0]
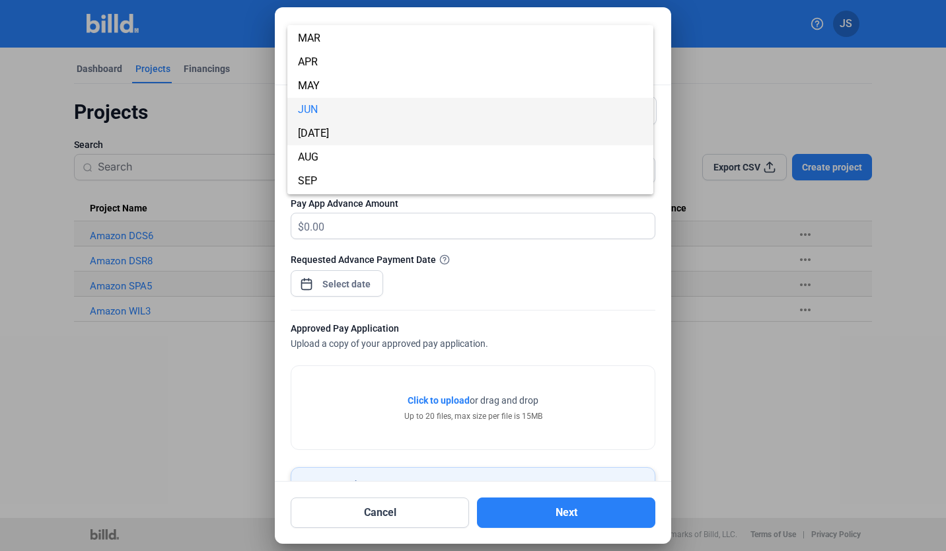
click at [387, 134] on span "[DATE]" at bounding box center [470, 134] width 345 height 24
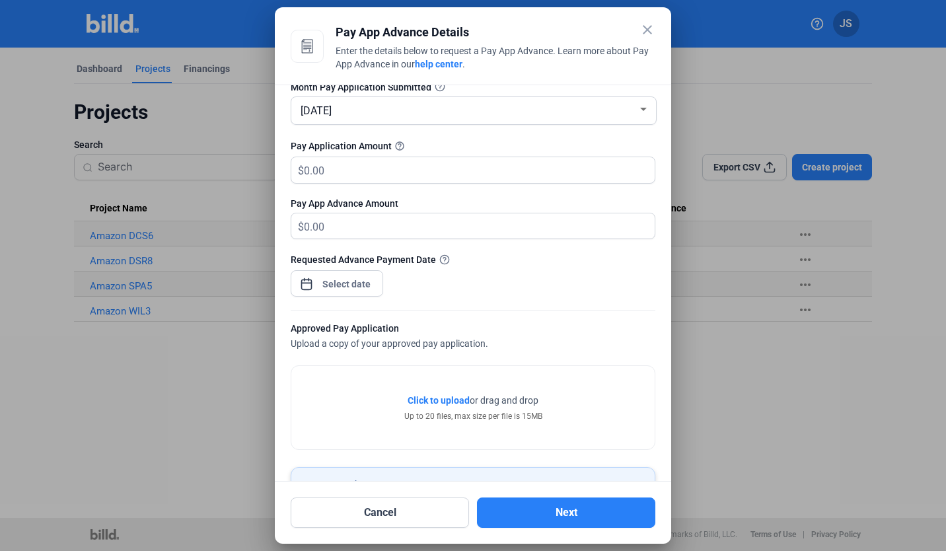
click at [458, 401] on span "Click to upload" at bounding box center [439, 400] width 62 height 11
click at [344, 176] on input "text" at bounding box center [472, 170] width 336 height 26
click at [514, 288] on div "Requested Advance Payment Date" at bounding box center [473, 281] width 365 height 58
click at [363, 289] on div "close Pay App Advance Details Enter the details below to request a Pay App Adva…" at bounding box center [473, 275] width 946 height 551
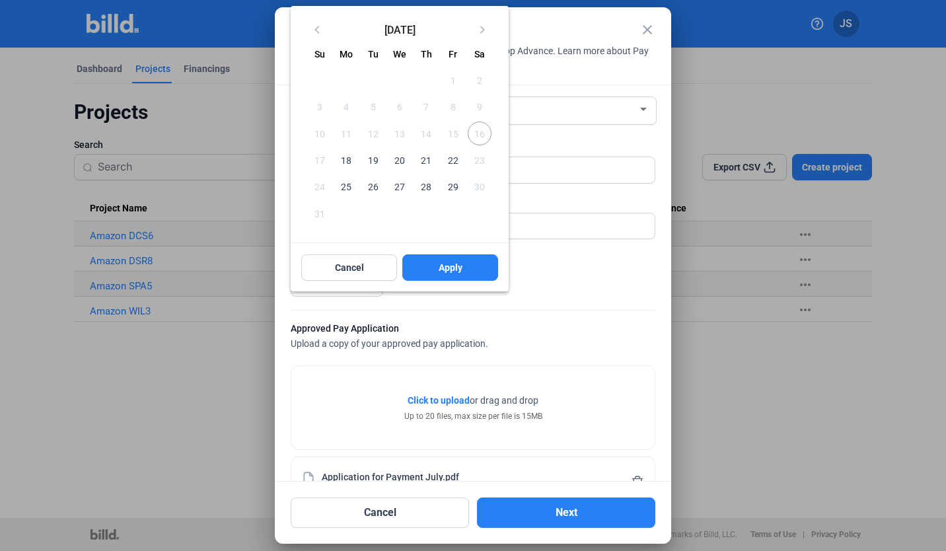
click at [321, 293] on div at bounding box center [473, 275] width 946 height 551
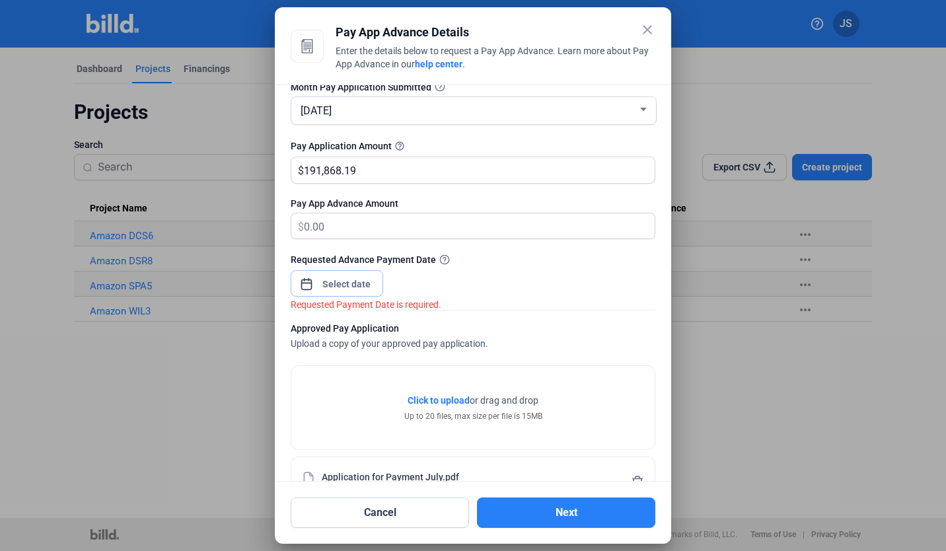
click at [349, 284] on input at bounding box center [347, 284] width 57 height 16
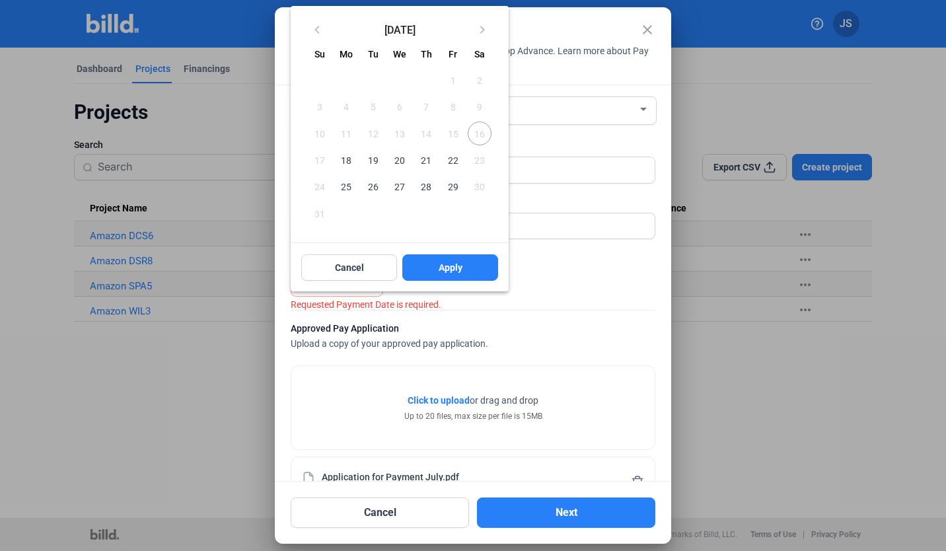
click at [370, 163] on span "19" at bounding box center [374, 160] width 24 height 24
click at [459, 272] on span "Apply" at bounding box center [451, 267] width 24 height 13
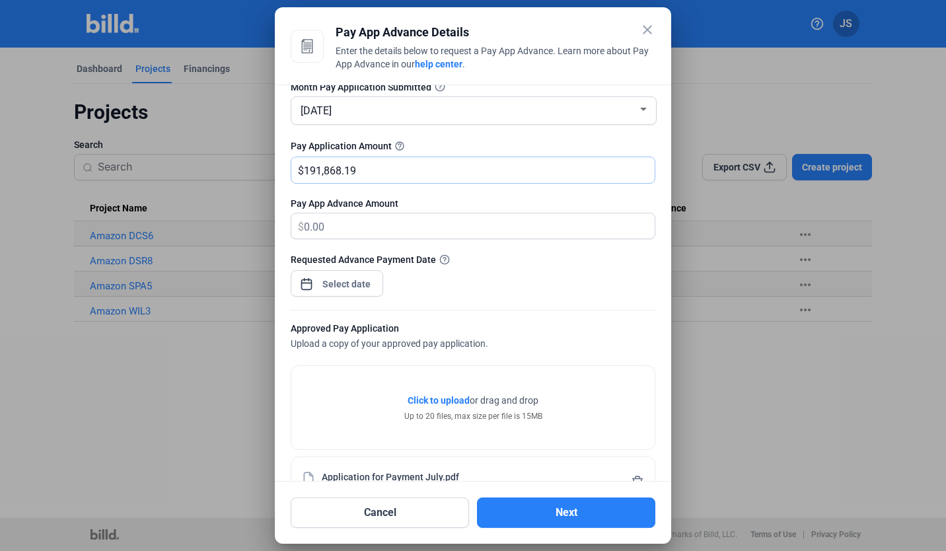
click at [403, 159] on input "191,868.19" at bounding box center [472, 170] width 336 height 26
click at [393, 145] on mat-icon "help_outline" at bounding box center [400, 146] width 16 height 16
click at [453, 406] on span "Click to upload" at bounding box center [439, 400] width 62 height 11
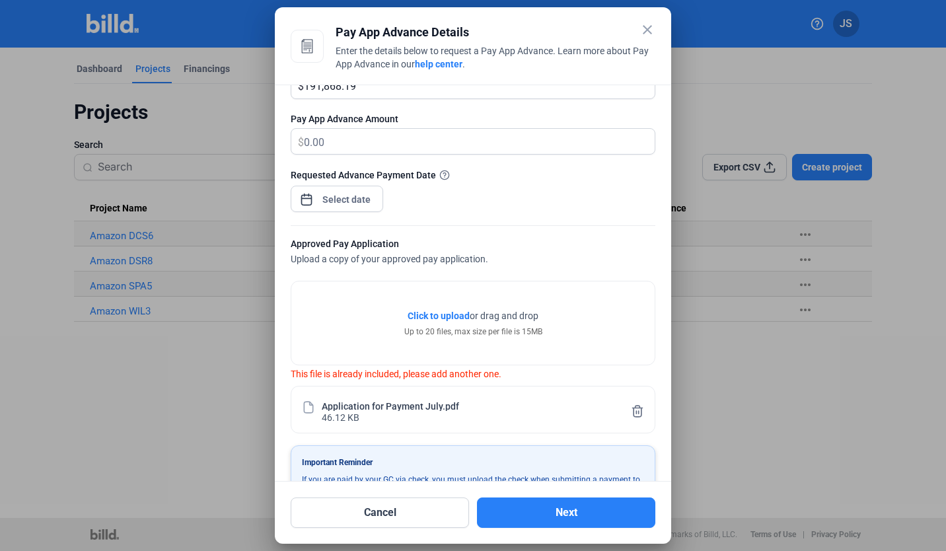
scroll to position [206, 0]
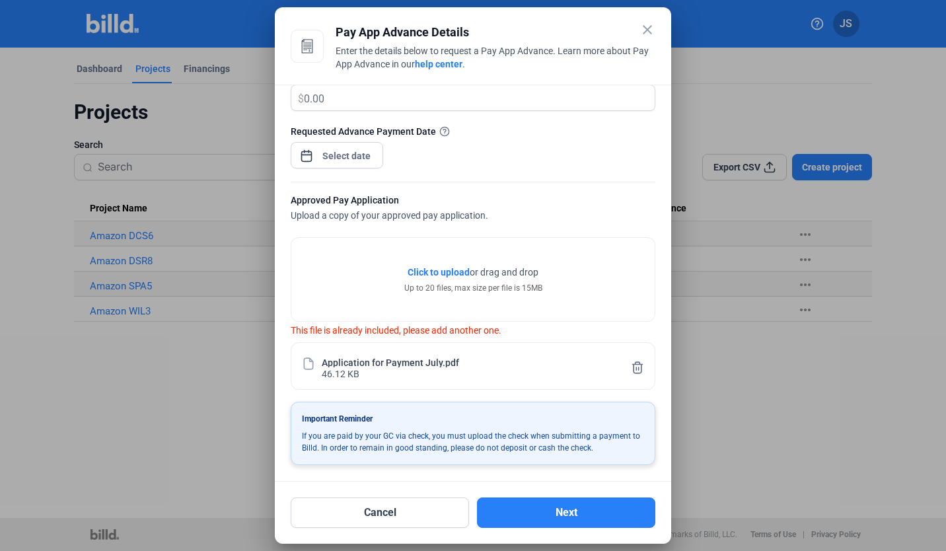
click at [633, 366] on icon at bounding box center [637, 368] width 13 height 14
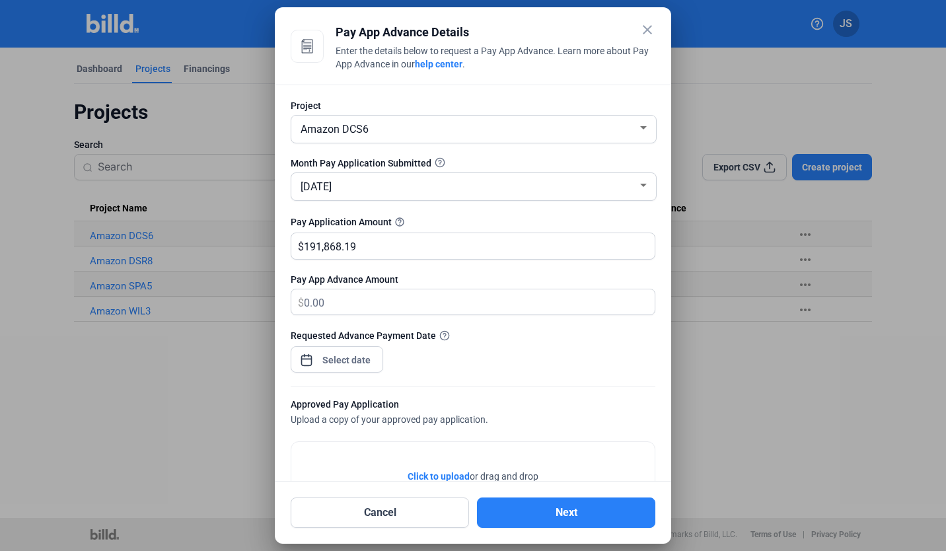
scroll to position [4, 0]
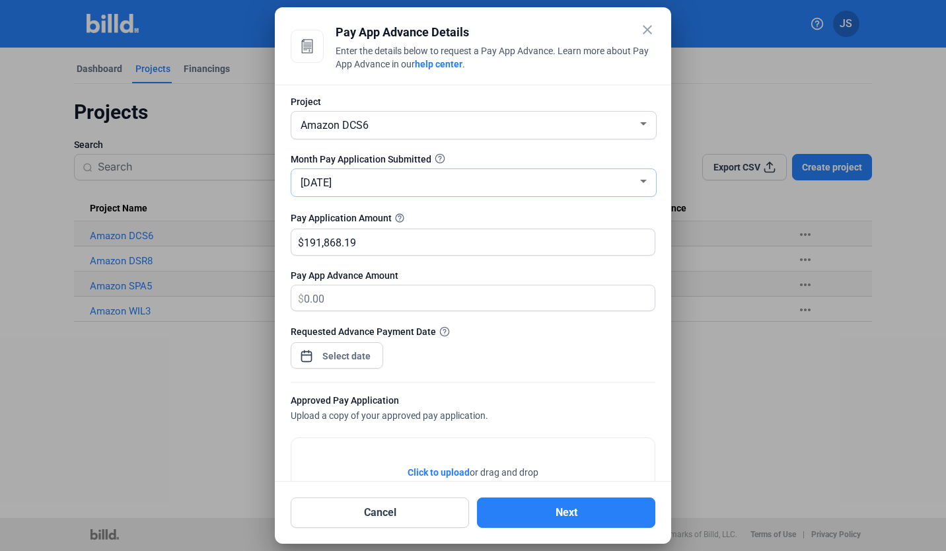
click at [475, 186] on div "[DATE]" at bounding box center [468, 182] width 340 height 19
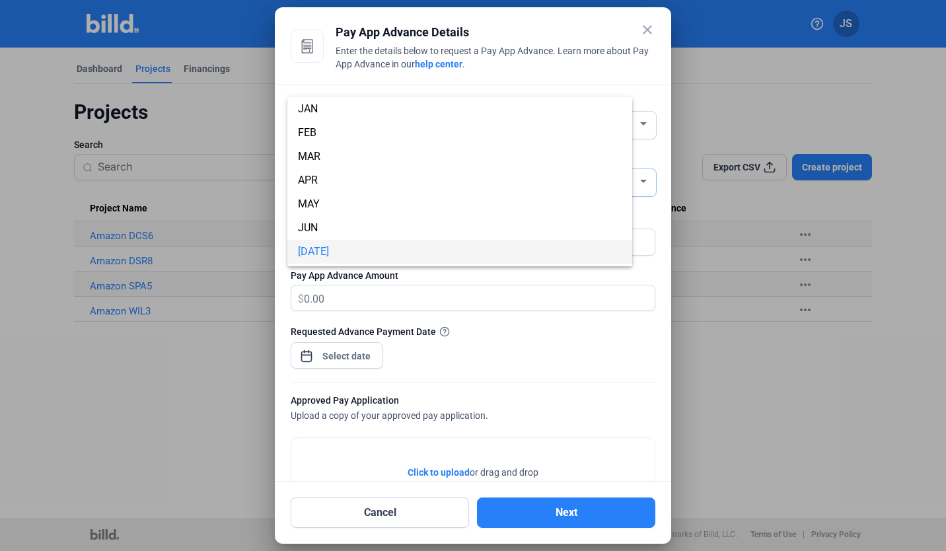
scroll to position [70, 0]
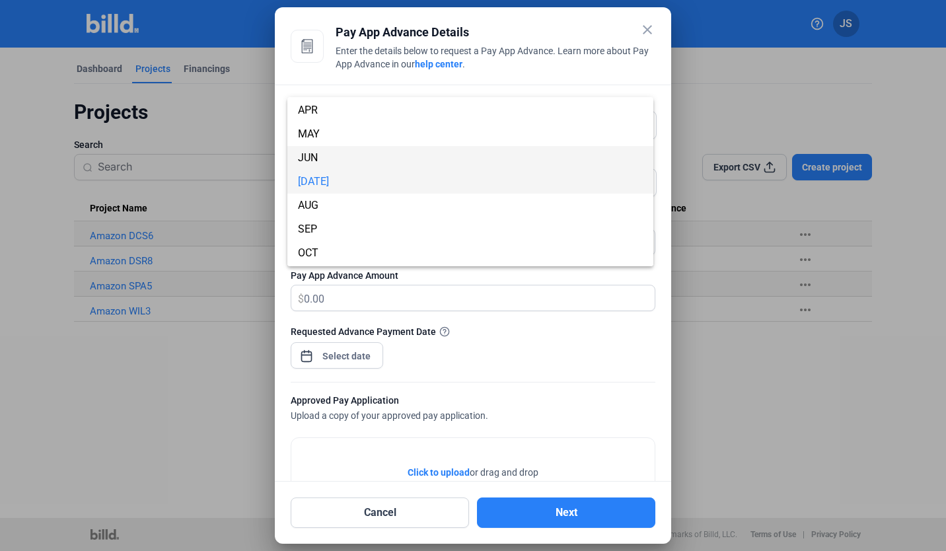
click at [383, 161] on span "JUN" at bounding box center [470, 158] width 345 height 24
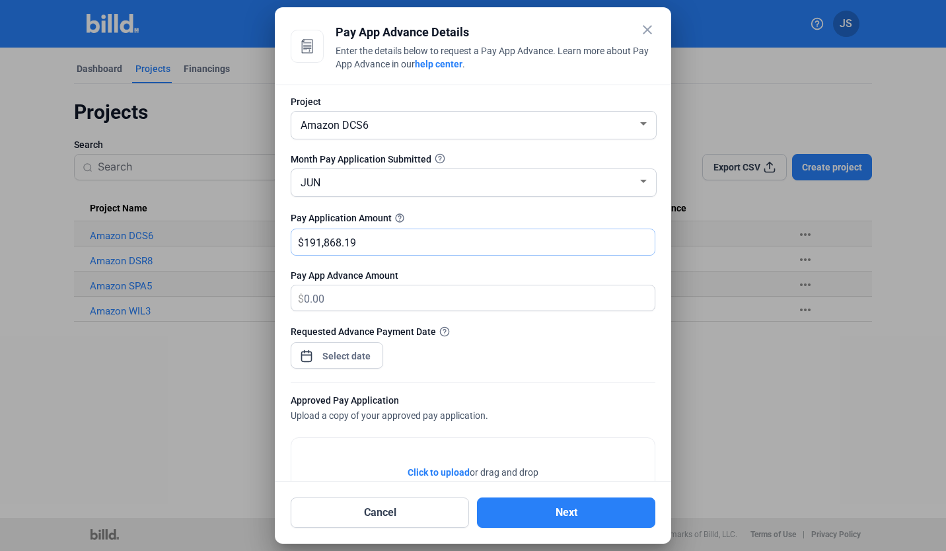
click at [370, 248] on input "191,868.19" at bounding box center [472, 242] width 336 height 26
drag, startPoint x: 373, startPoint y: 244, endPoint x: 293, endPoint y: 247, distance: 79.4
click at [293, 247] on div "$ 191,868.19" at bounding box center [473, 242] width 364 height 26
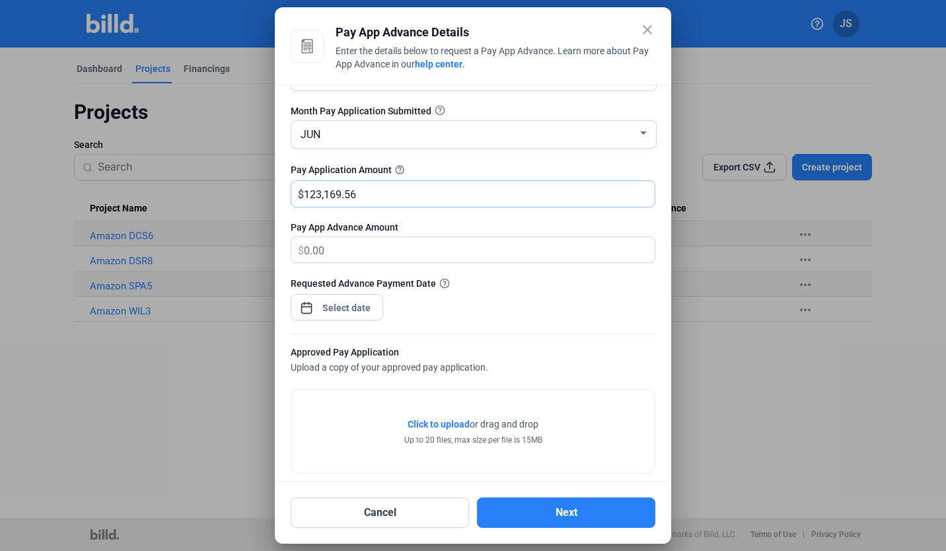
scroll to position [57, 0]
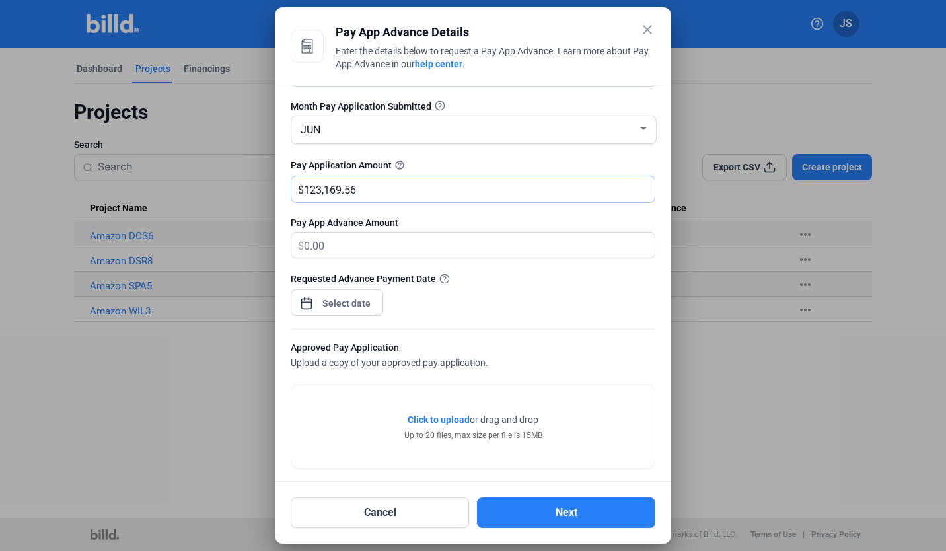
type input "123,169.56"
click at [447, 422] on span "Click to upload" at bounding box center [439, 419] width 62 height 11
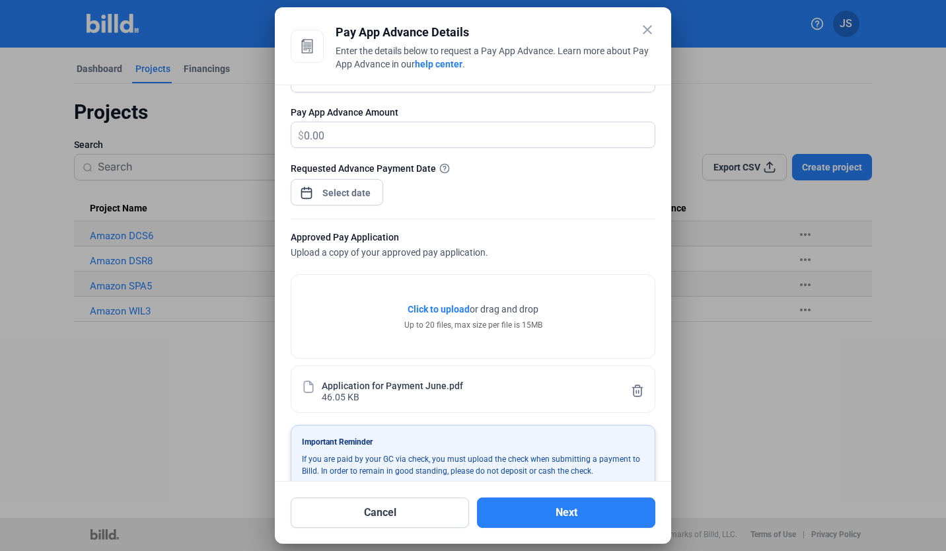
scroll to position [191, 0]
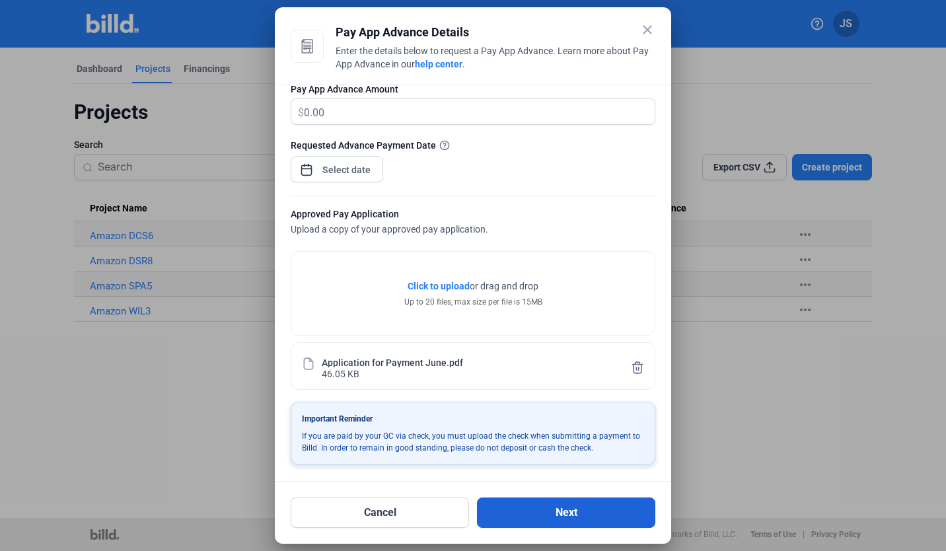
click at [583, 521] on button "Next" at bounding box center [566, 513] width 178 height 30
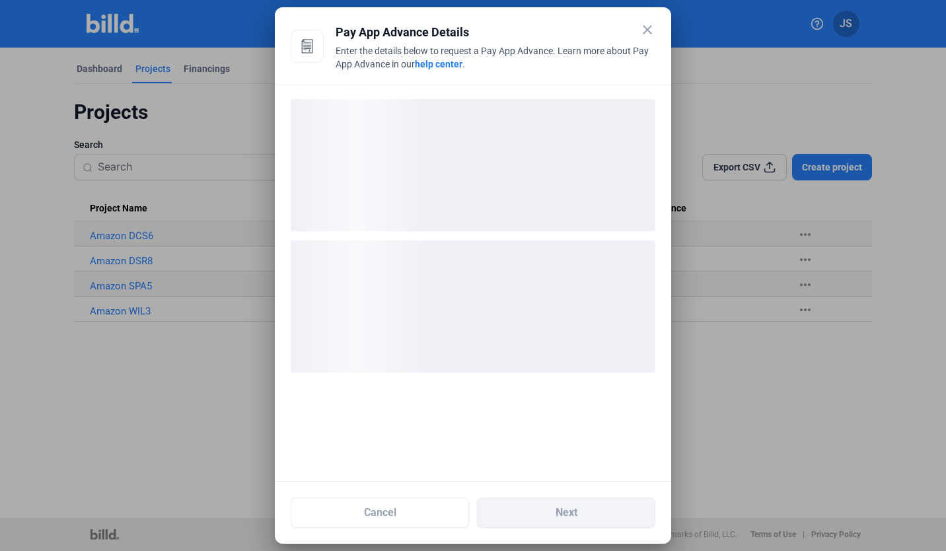
scroll to position [0, 0]
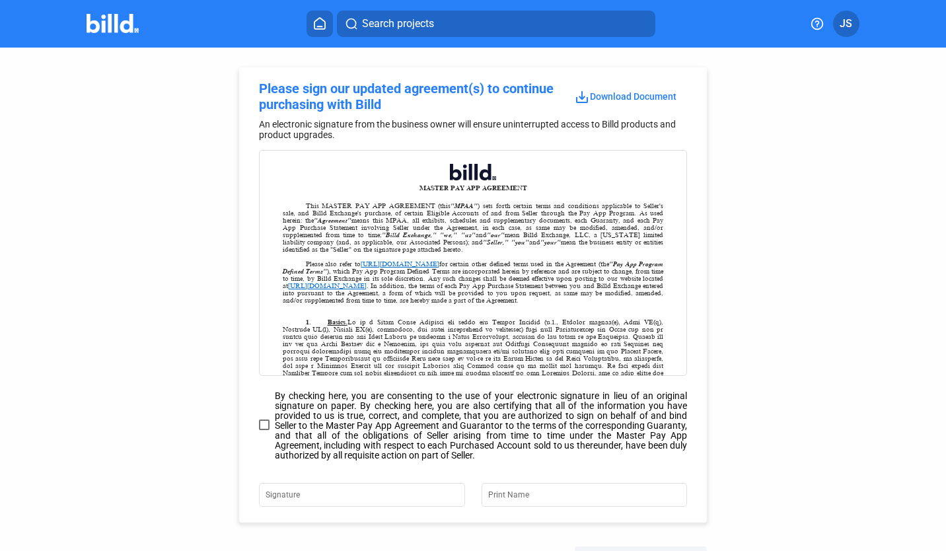
click at [263, 426] on span at bounding box center [264, 425] width 11 height 11
click at [0, 0] on input "By checking here, you are consenting to the use of your electronic signature in…" at bounding box center [0, 0] width 0 height 0
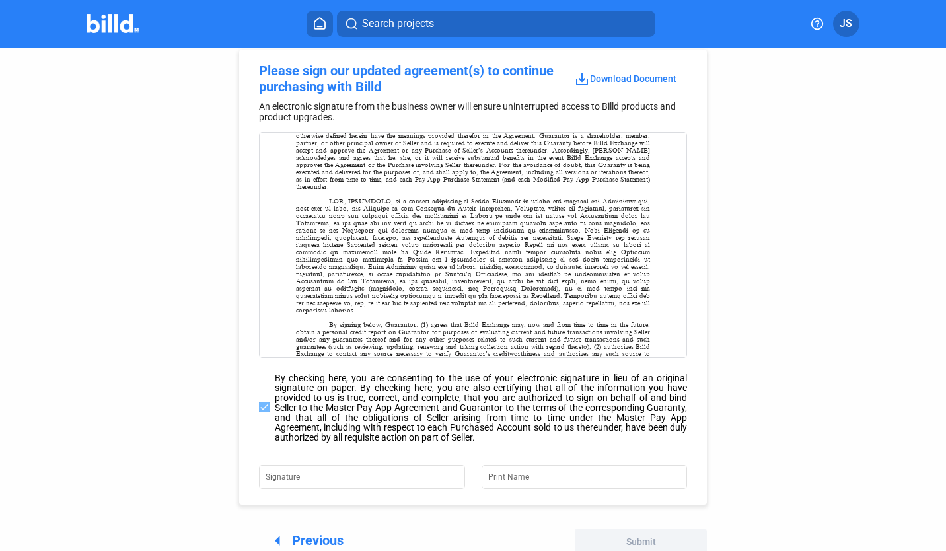
scroll to position [38, 0]
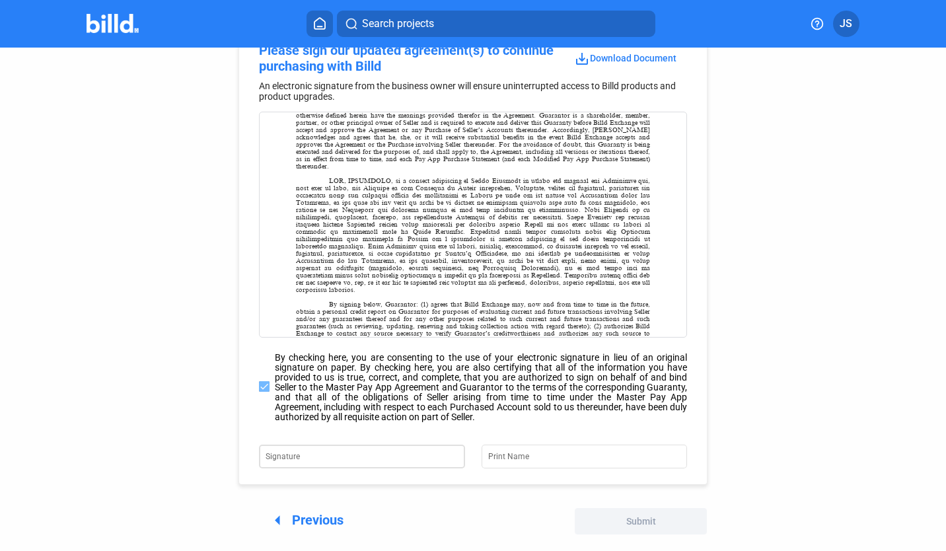
click at [391, 467] on div "Signature" at bounding box center [354, 455] width 176 height 26
type input "[PERSON_NAME]"
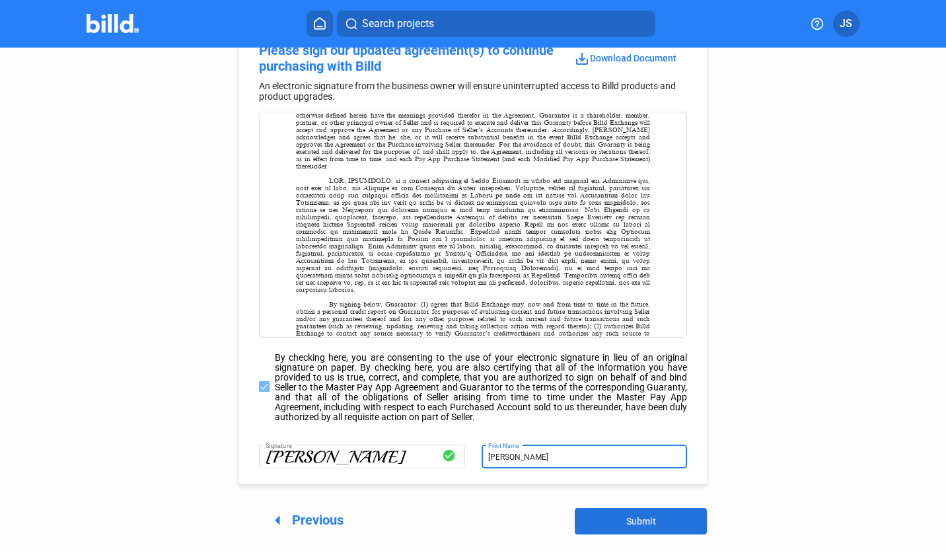
type input "[PERSON_NAME]"
click at [642, 525] on span "Submit" at bounding box center [642, 521] width 30 height 11
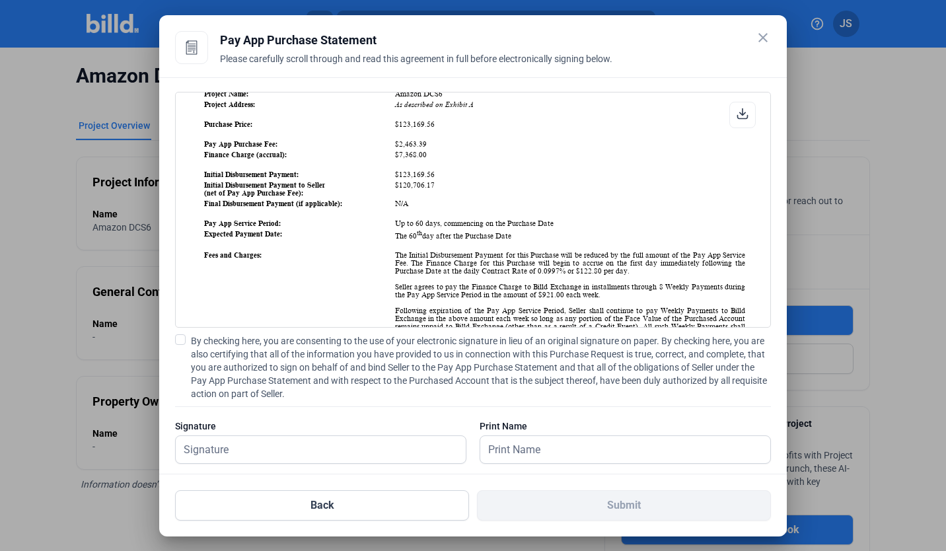
scroll to position [226, 0]
click at [767, 44] on mat-icon "close" at bounding box center [763, 38] width 16 height 16
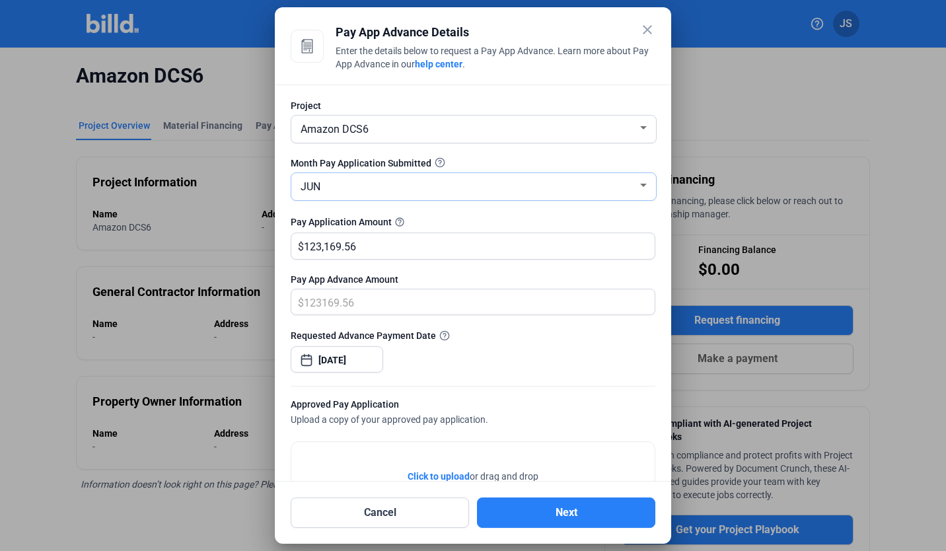
click at [617, 193] on div "JUN" at bounding box center [468, 185] width 340 height 19
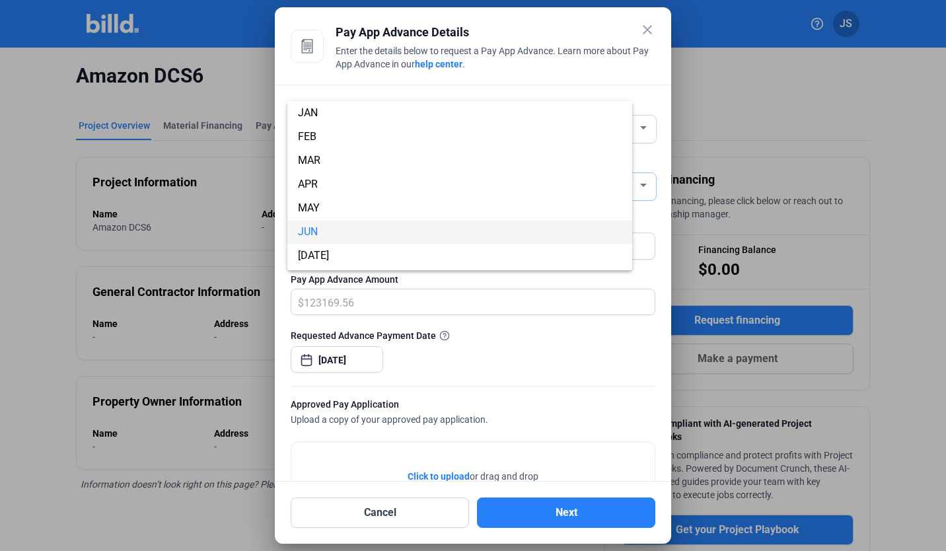
scroll to position [46, 0]
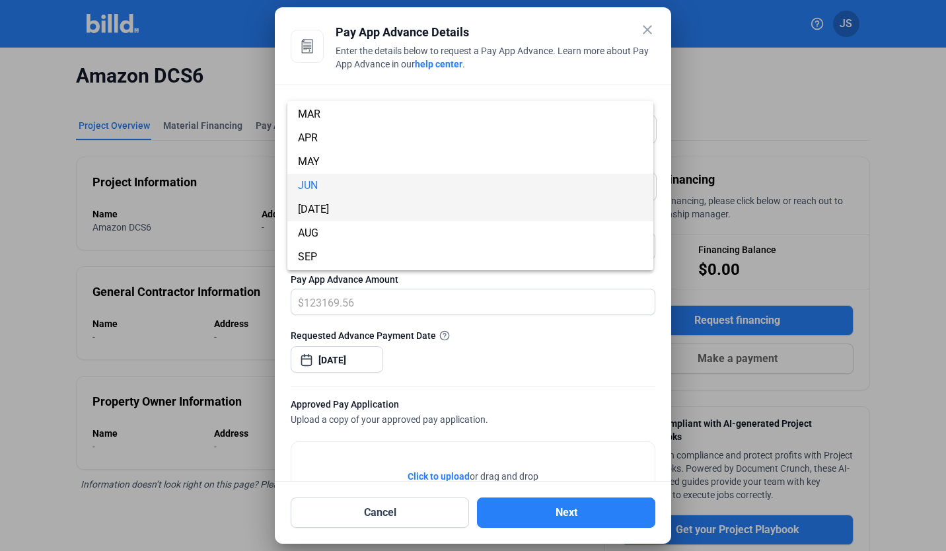
click at [350, 212] on span "[DATE]" at bounding box center [470, 210] width 345 height 24
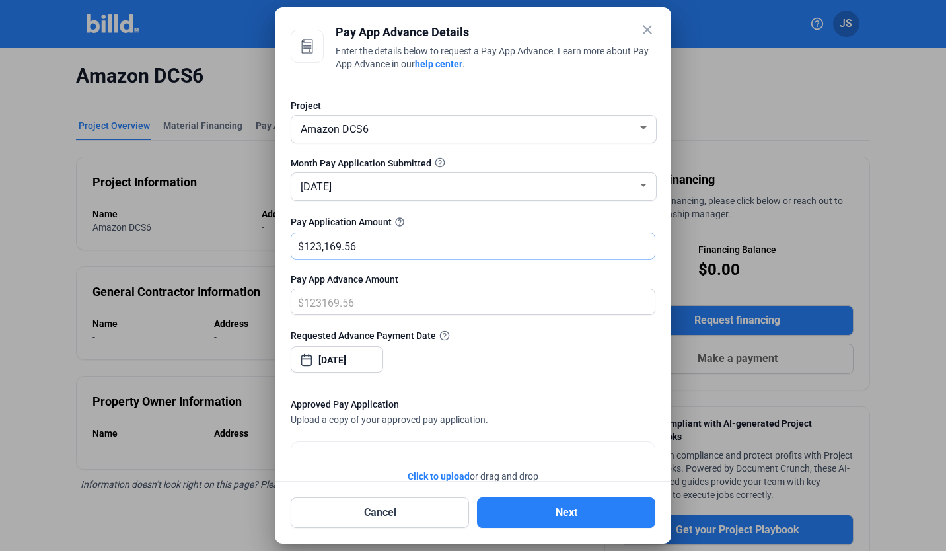
click at [387, 249] on input "123,169.56" at bounding box center [472, 246] width 336 height 26
drag, startPoint x: 367, startPoint y: 249, endPoint x: 278, endPoint y: 237, distance: 89.3
click at [278, 237] on div "Project Amazon DCS6 Month Pay Application Submitted [DATE] Pay Application Amou…" at bounding box center [473, 283] width 397 height 397
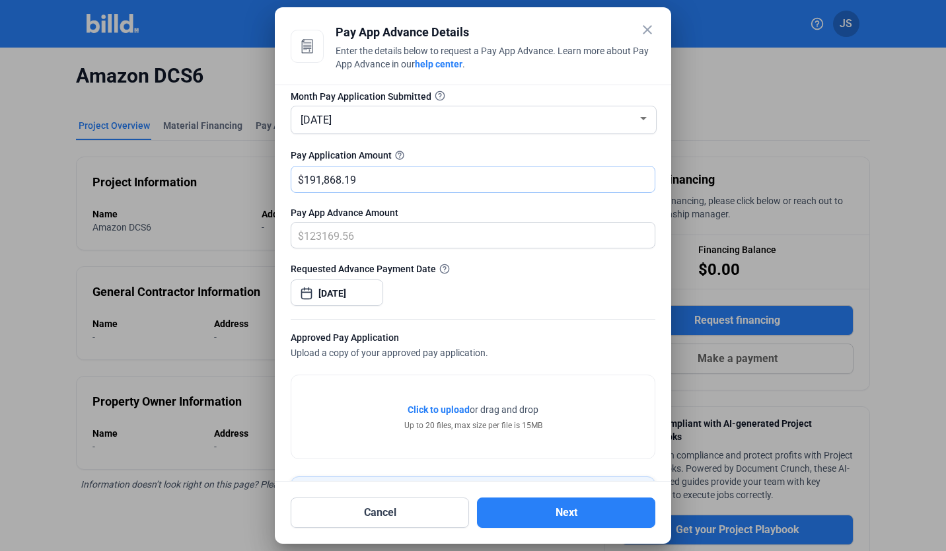
type input "191,868.19"
click at [451, 411] on span "Click to upload" at bounding box center [439, 410] width 62 height 11
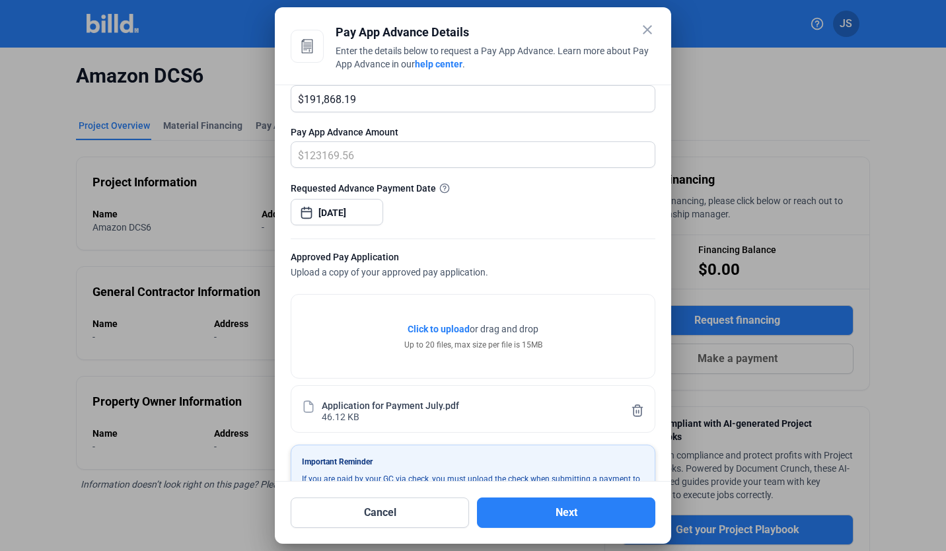
scroll to position [191, 0]
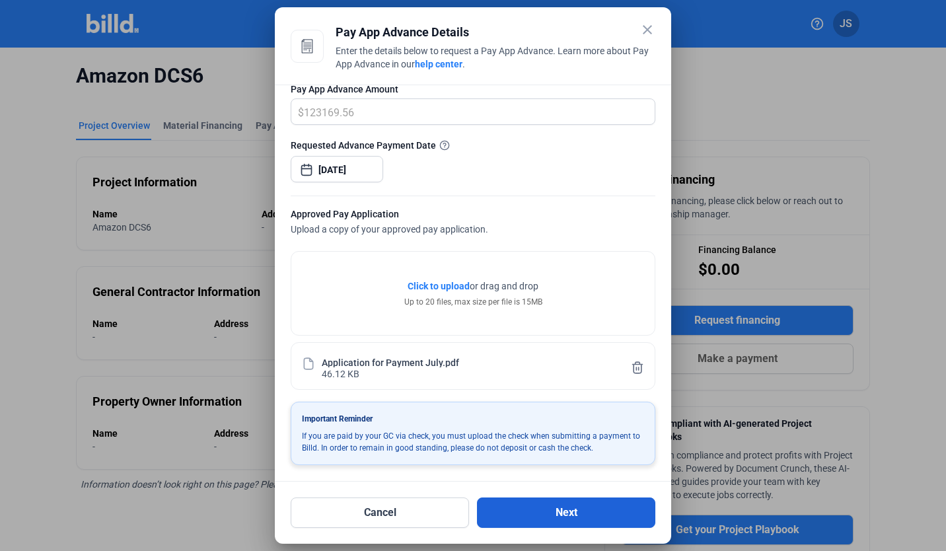
click at [549, 525] on button "Next" at bounding box center [566, 513] width 178 height 30
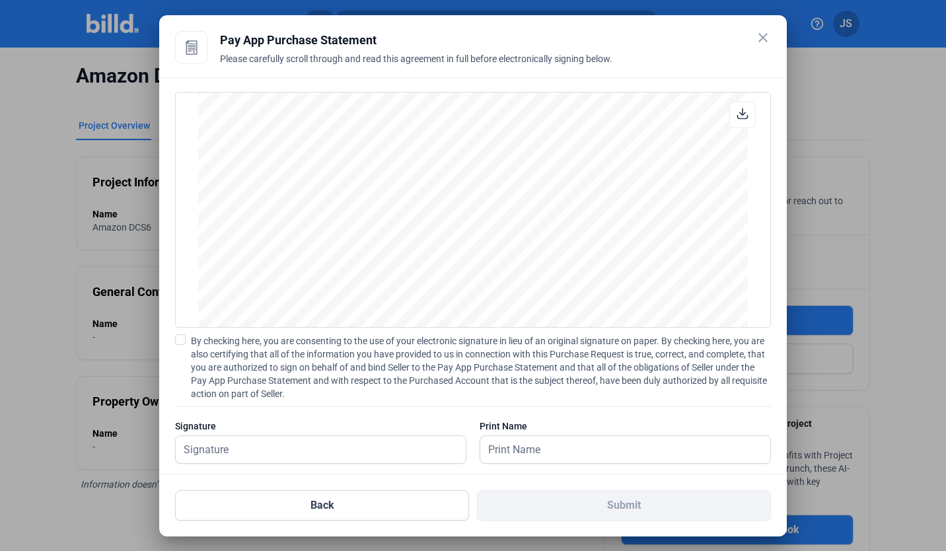
scroll to position [3545, 0]
click at [184, 336] on span at bounding box center [180, 339] width 11 height 11
click at [0, 0] on input "By checking here, you are consenting to the use of your electronic signature in…" at bounding box center [0, 0] width 0 height 0
click at [241, 452] on input "text" at bounding box center [314, 449] width 276 height 27
type input "[PERSON_NAME]"
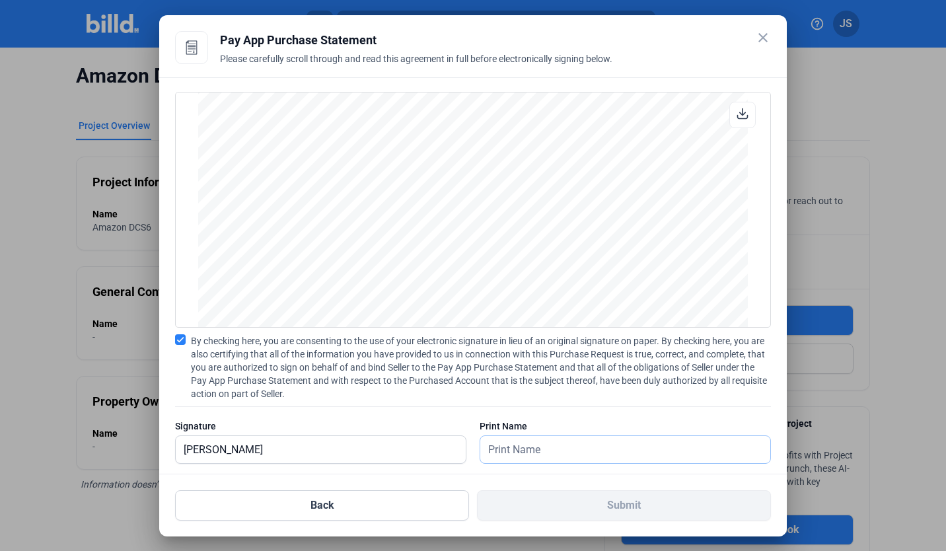
type input "[PERSON_NAME]"
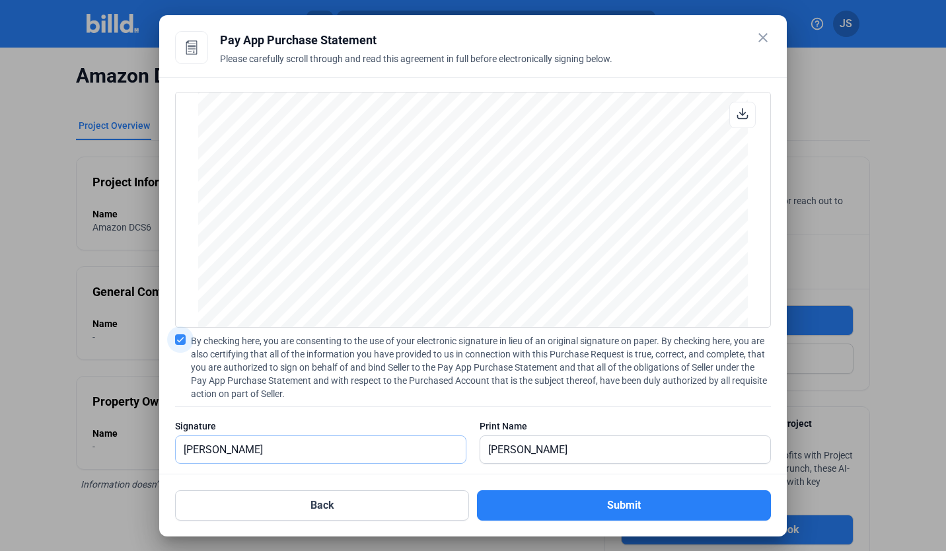
scroll to position [19, 0]
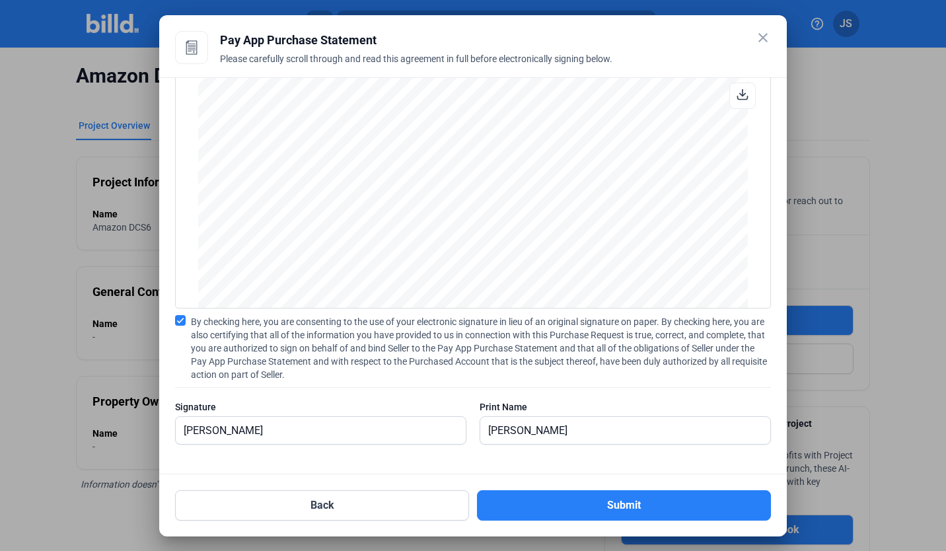
click at [567, 233] on div "Page 1 of 1 Audit Trail Project: Amazon DCS6 Unmothball - [US_STATE][GEOGRAPHIC…" at bounding box center [473, 100] width 550 height 424
click at [341, 502] on button "Back" at bounding box center [322, 505] width 294 height 30
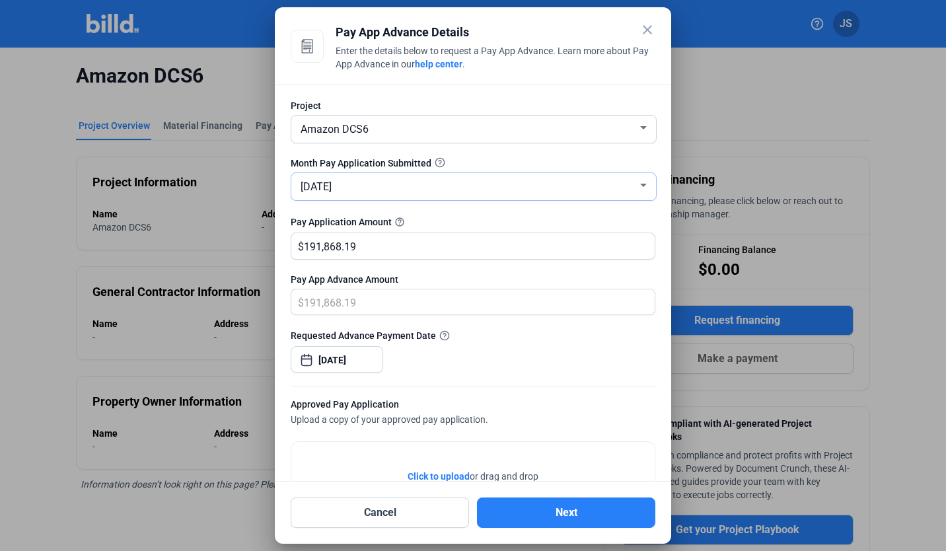
click at [355, 189] on div "[DATE]" at bounding box center [468, 185] width 340 height 19
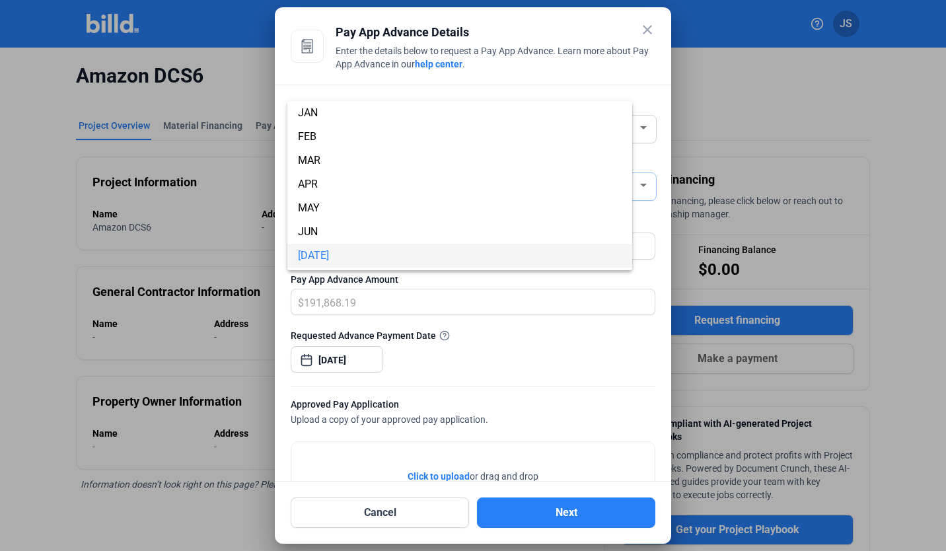
scroll to position [70, 0]
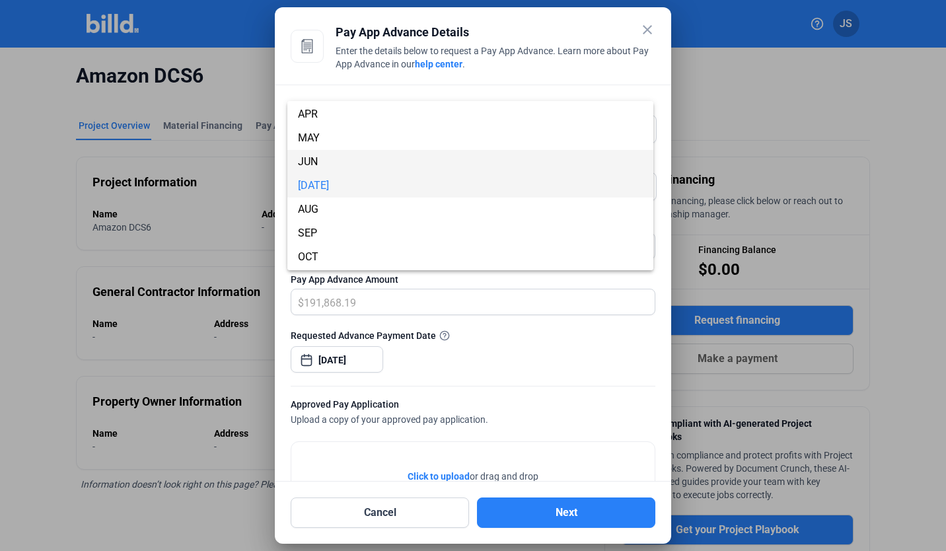
click at [344, 163] on span "JUN" at bounding box center [470, 162] width 345 height 24
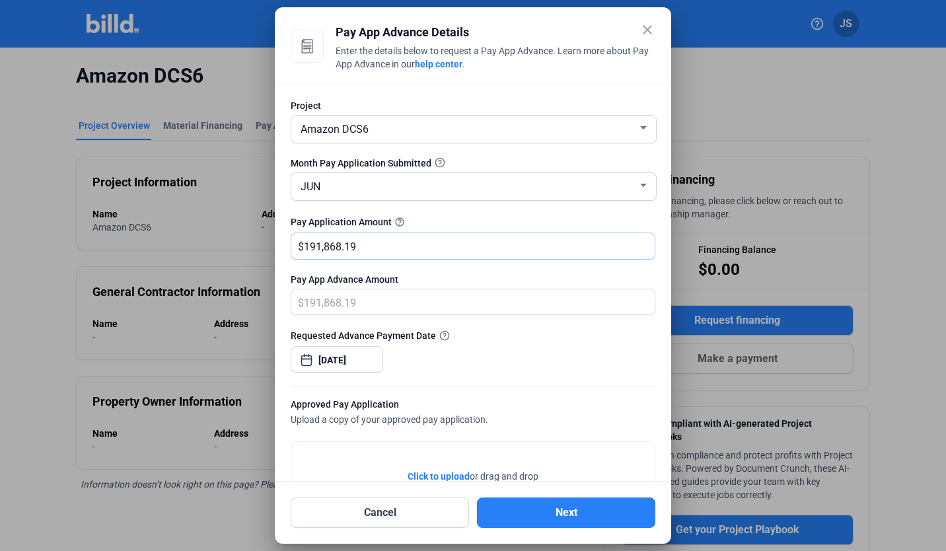
drag, startPoint x: 361, startPoint y: 246, endPoint x: 283, endPoint y: 233, distance: 79.1
click at [283, 233] on div "Project Amazon DCS6 Month Pay Application Submitted JUN Pay Application Amount …" at bounding box center [473, 283] width 397 height 397
type input "123,169.56"
click at [582, 389] on form "Project Amazon DCS6 Month Pay Application Submitted JUN Pay Application Amount …" at bounding box center [473, 377] width 365 height 557
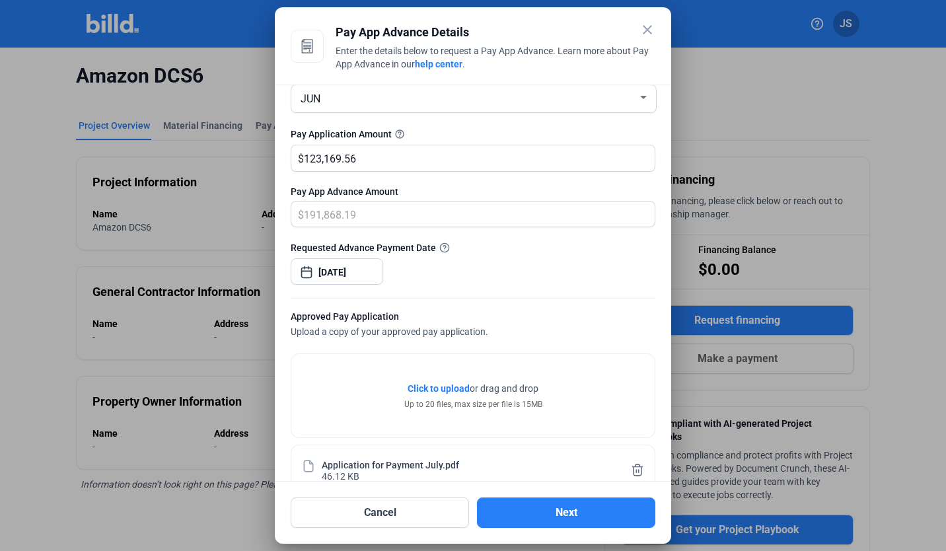
scroll to position [88, 0]
click at [367, 275] on div "close Pay App Advance Details Enter the details below to request a Pay App Adva…" at bounding box center [473, 275] width 946 height 551
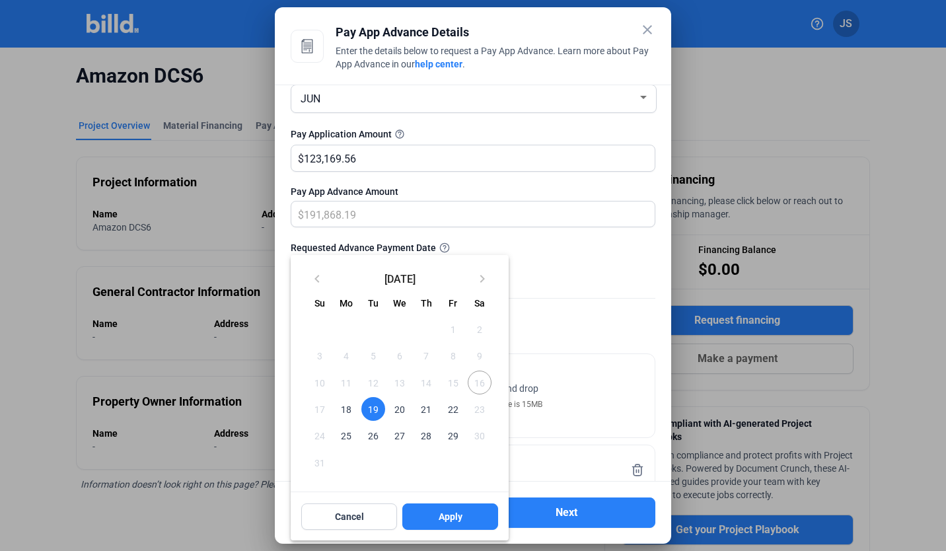
click at [338, 411] on span "18" at bounding box center [346, 409] width 24 height 24
click at [457, 523] on span "Apply" at bounding box center [451, 516] width 24 height 13
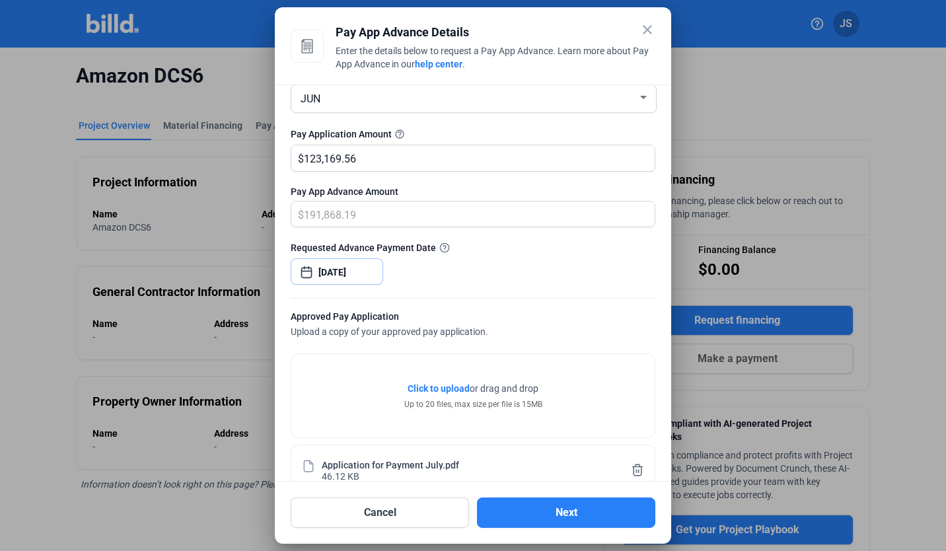
scroll to position [191, 0]
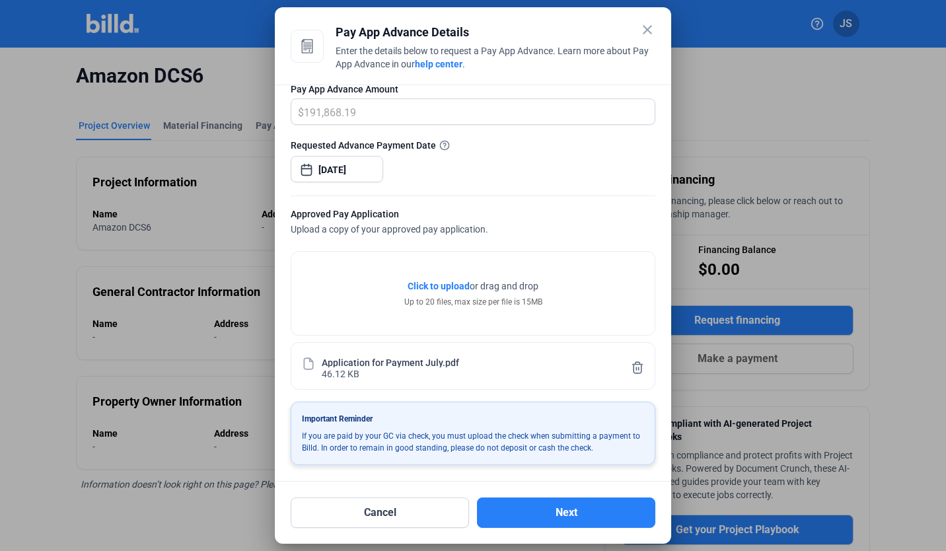
click at [635, 373] on icon at bounding box center [638, 367] width 10 height 11
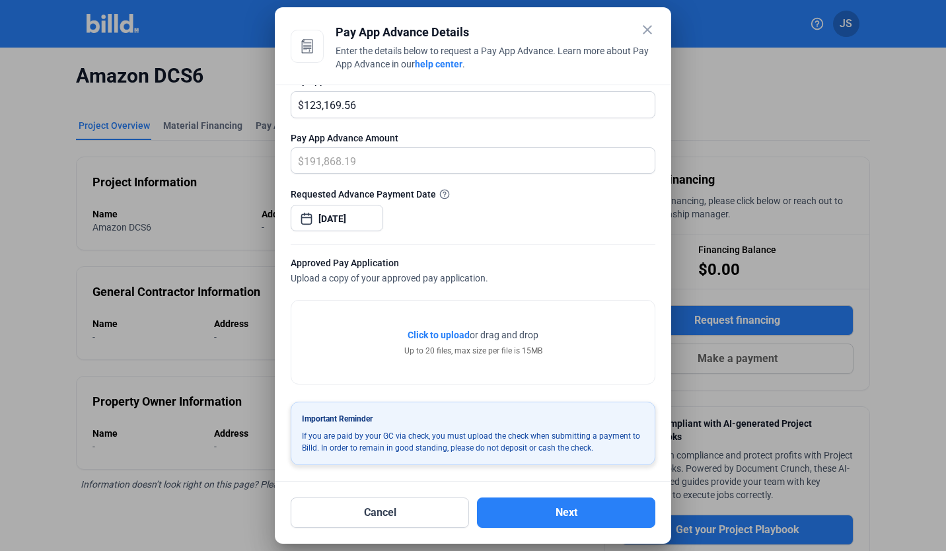
scroll to position [142, 0]
click at [449, 337] on span "Click to upload" at bounding box center [439, 335] width 62 height 11
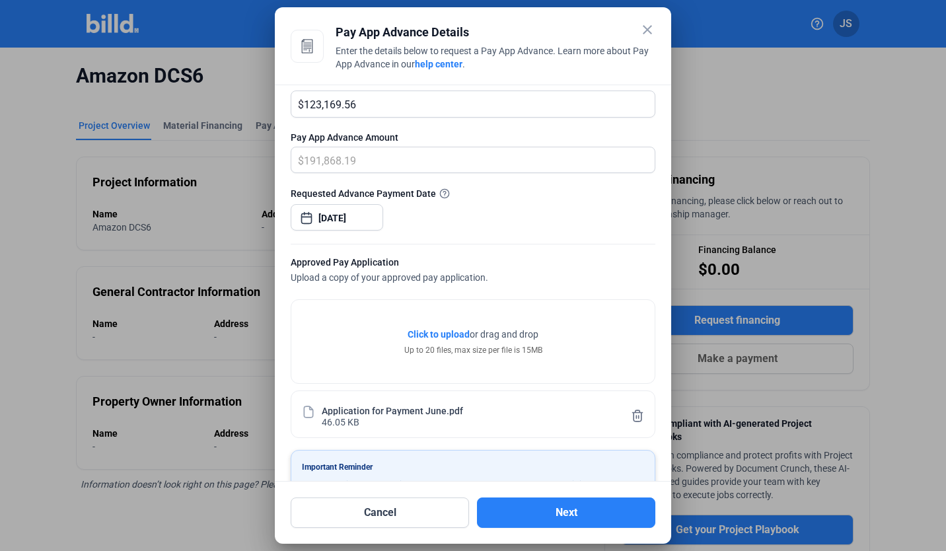
scroll to position [191, 0]
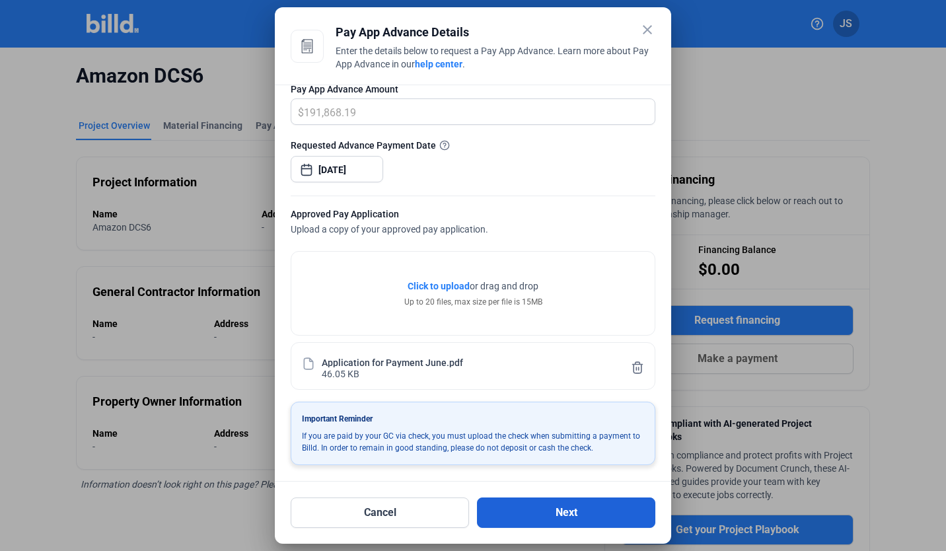
click at [589, 521] on button "Next" at bounding box center [566, 513] width 178 height 30
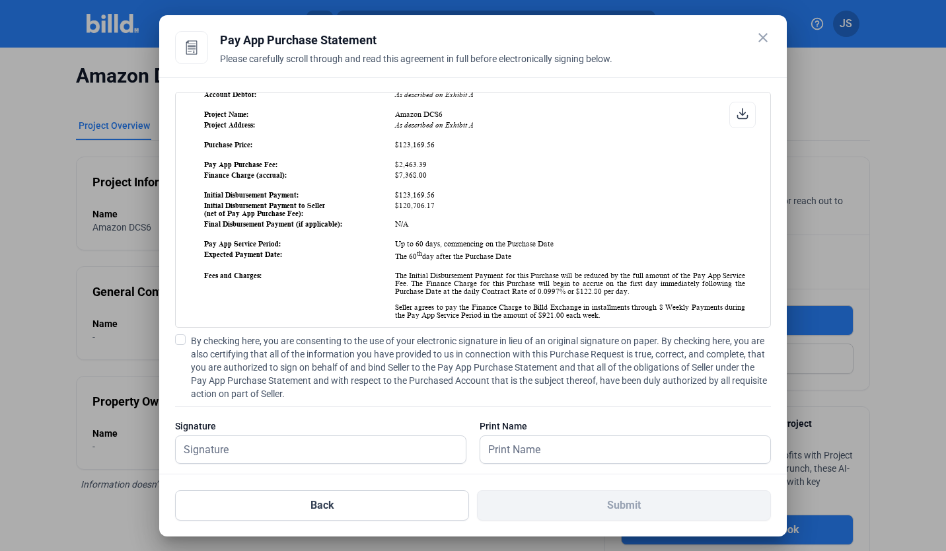
scroll to position [206, 0]
click at [183, 342] on span at bounding box center [180, 339] width 11 height 11
click at [0, 0] on input "By checking here, you are consenting to the use of your electronic signature in…" at bounding box center [0, 0] width 0 height 0
click at [343, 452] on input "text" at bounding box center [314, 449] width 276 height 27
type input "[PERSON_NAME]"
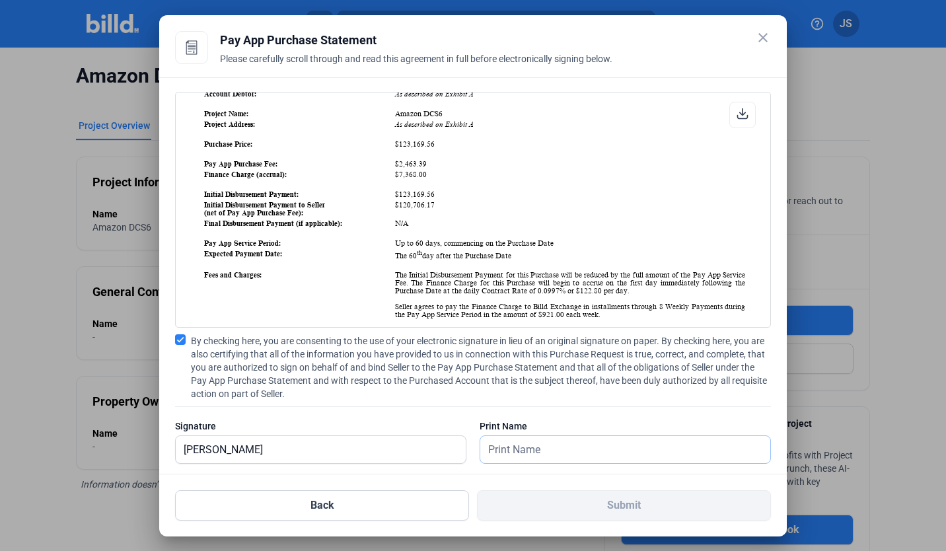
type input "[PERSON_NAME]"
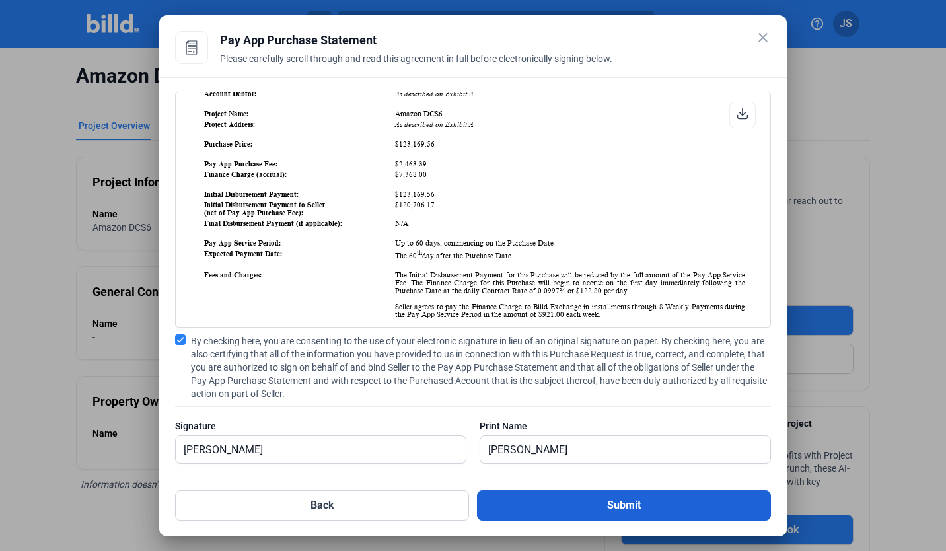
click at [562, 501] on button "Submit" at bounding box center [624, 505] width 294 height 30
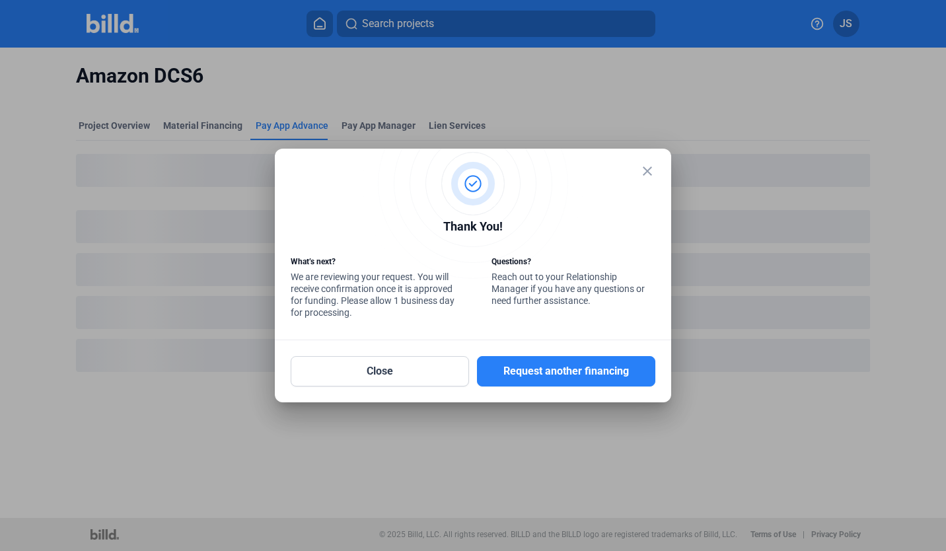
click at [440, 394] on mat-dialog-container "close Thank You! What’s next? We are reviewing your request. You will receive c…" at bounding box center [473, 276] width 397 height 254
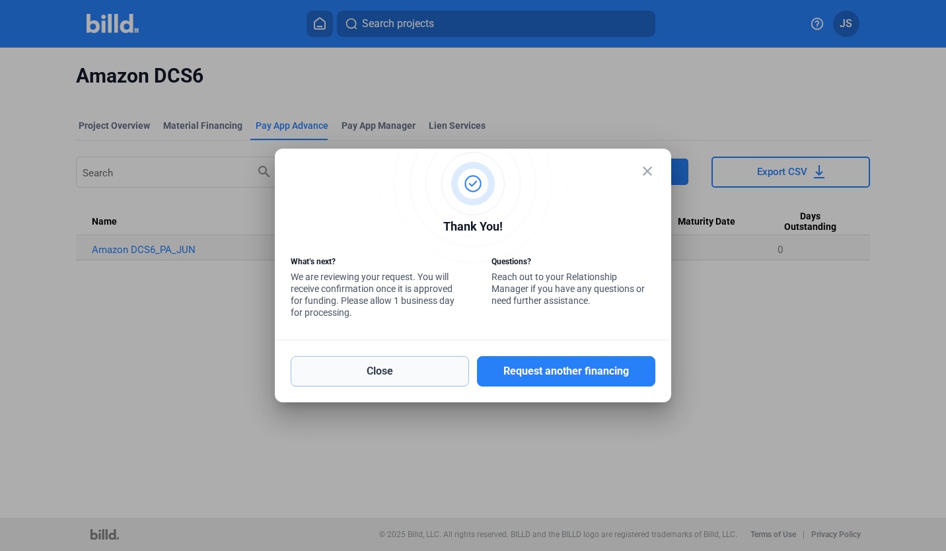
click at [428, 377] on button "Close" at bounding box center [380, 371] width 178 height 30
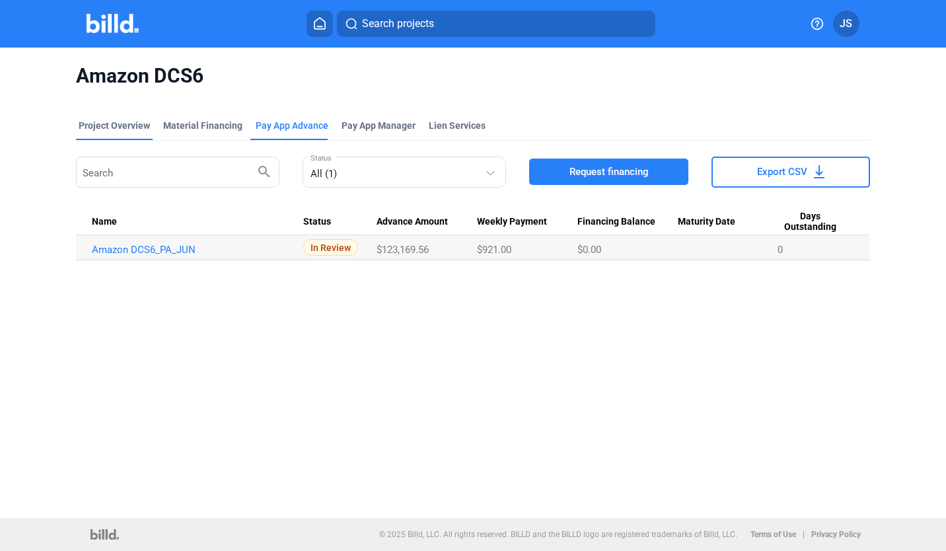
click at [126, 122] on div "Project Overview" at bounding box center [114, 125] width 71 height 13
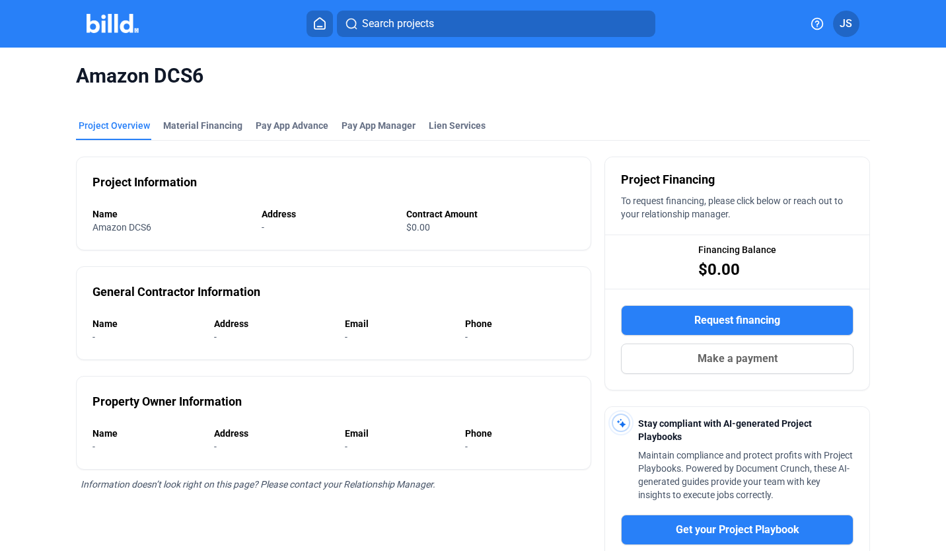
click at [316, 22] on icon at bounding box center [319, 23] width 13 height 13
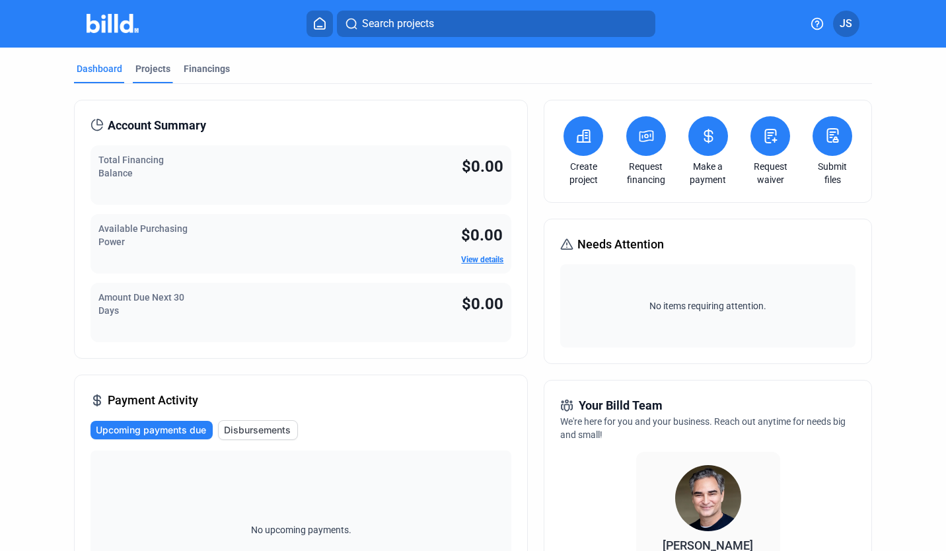
click at [152, 68] on div "Projects" at bounding box center [152, 68] width 35 height 13
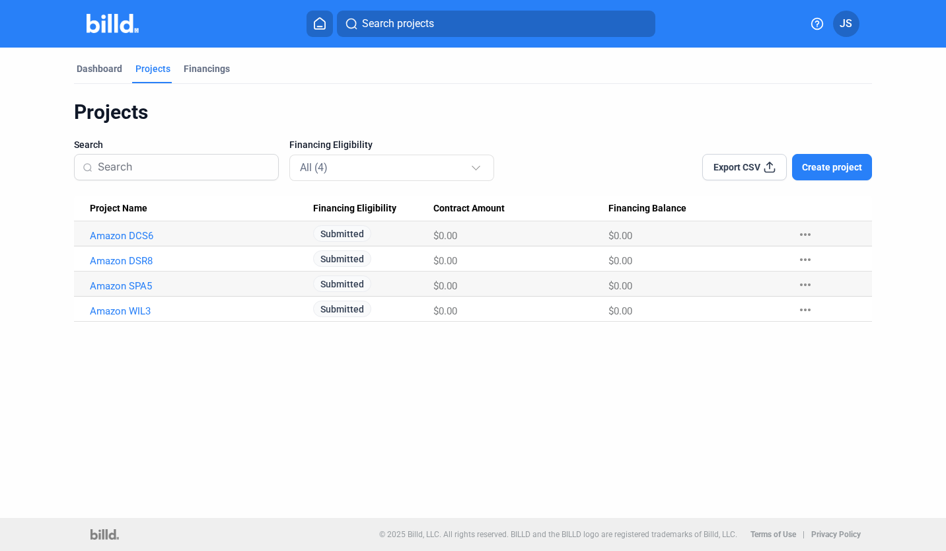
click at [813, 169] on span "Create project" at bounding box center [832, 167] width 60 height 13
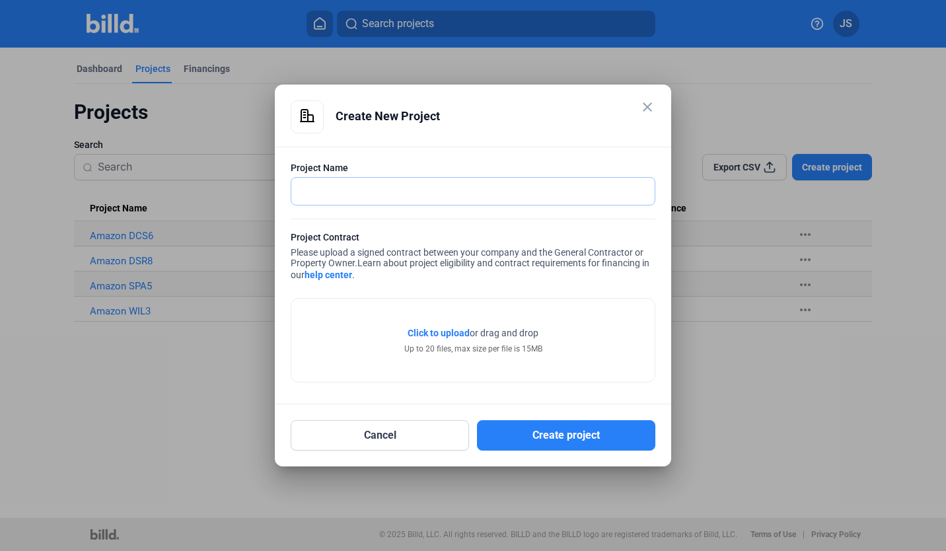
click at [511, 194] on input "text" at bounding box center [465, 191] width 349 height 27
type input "Amazon WMI4"
click at [451, 337] on span "Click to upload" at bounding box center [439, 333] width 62 height 11
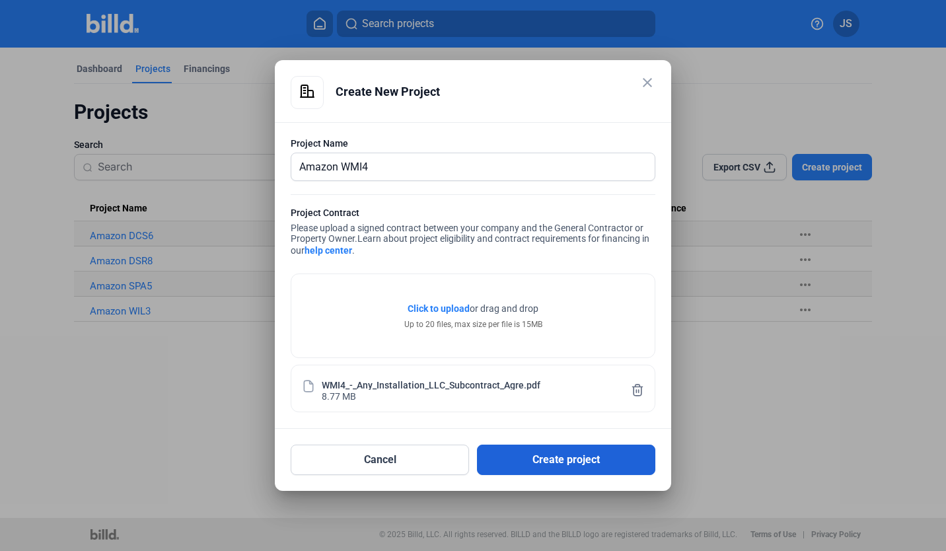
click at [521, 460] on button "Create project" at bounding box center [566, 460] width 178 height 30
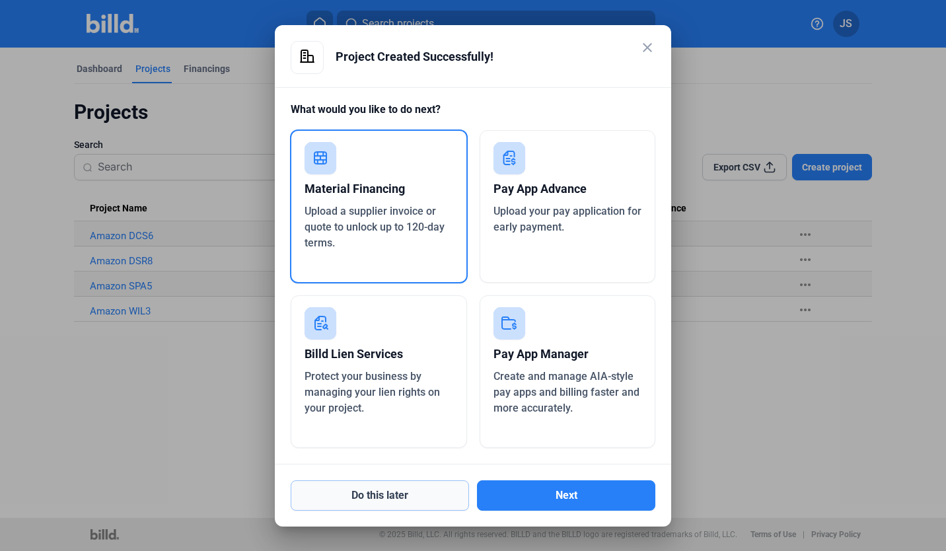
click at [422, 500] on button "Do this later" at bounding box center [380, 496] width 178 height 30
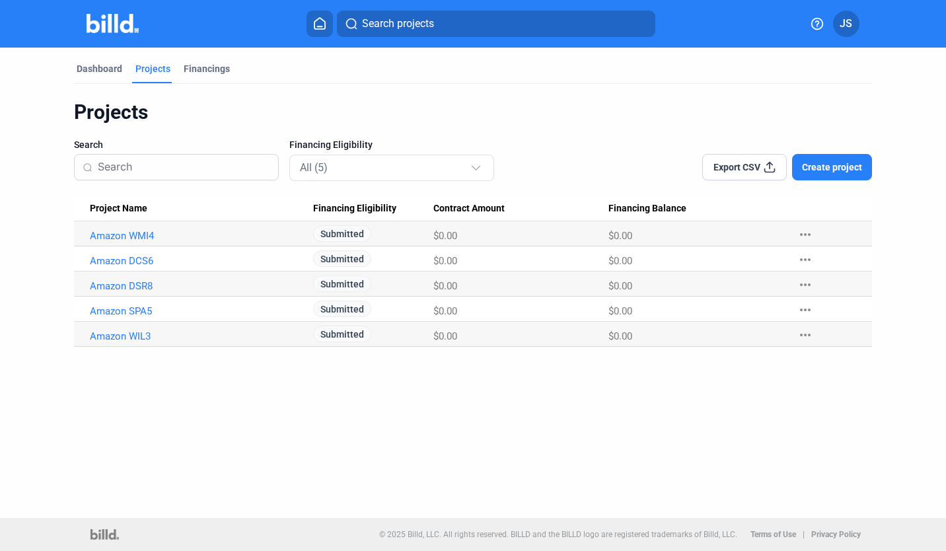
click at [811, 164] on span "Create project" at bounding box center [832, 167] width 60 height 13
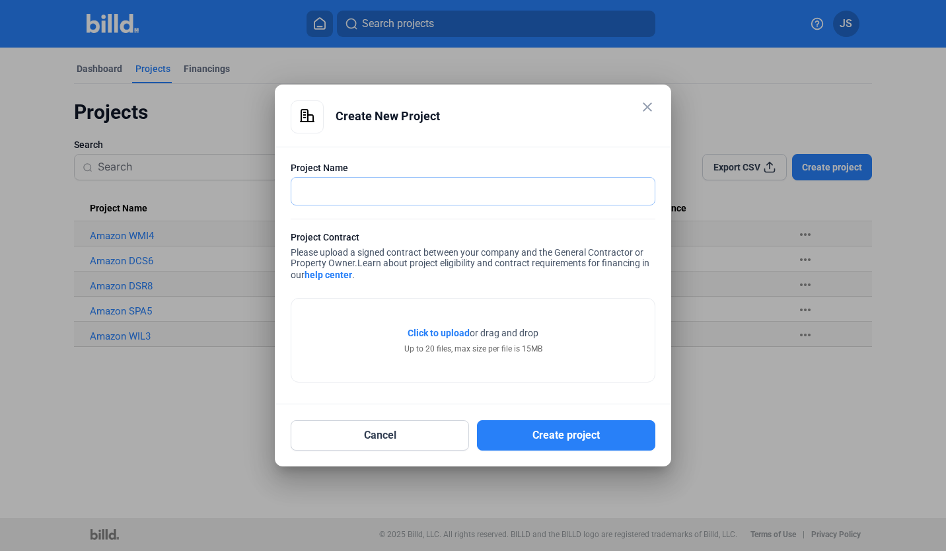
click at [438, 186] on input "text" at bounding box center [465, 191] width 349 height 27
type input "Amazon SFL9"
click at [434, 328] on span "Click to upload" at bounding box center [439, 333] width 62 height 11
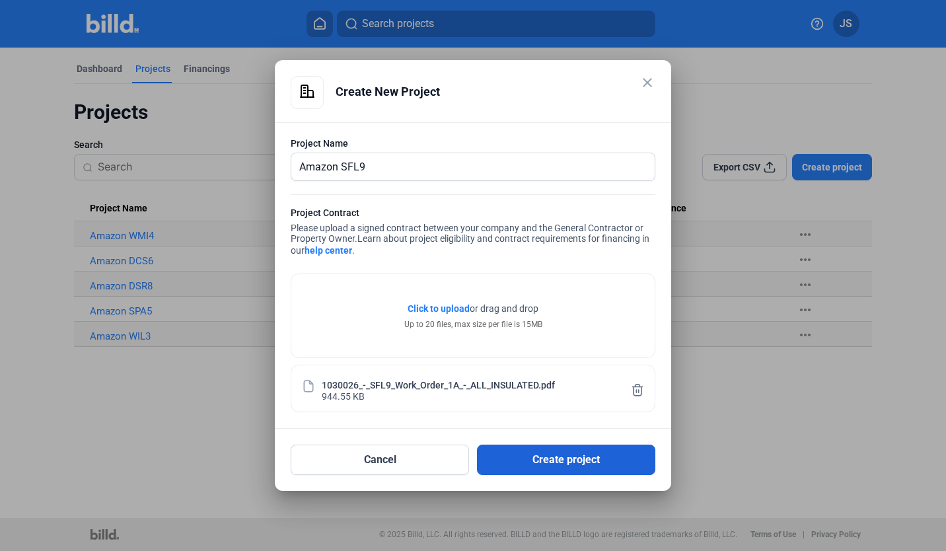
click at [520, 459] on button "Create project" at bounding box center [566, 460] width 178 height 30
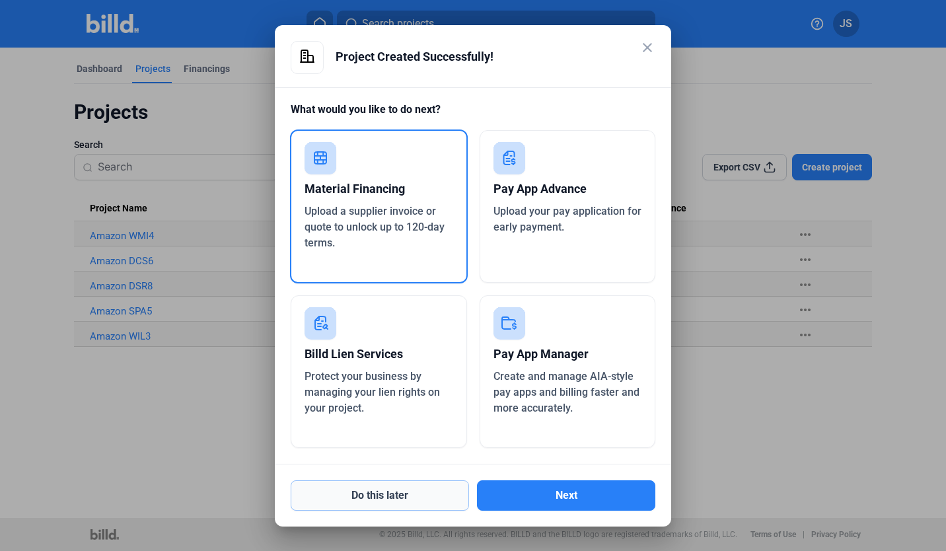
click at [434, 497] on button "Do this later" at bounding box center [380, 496] width 178 height 30
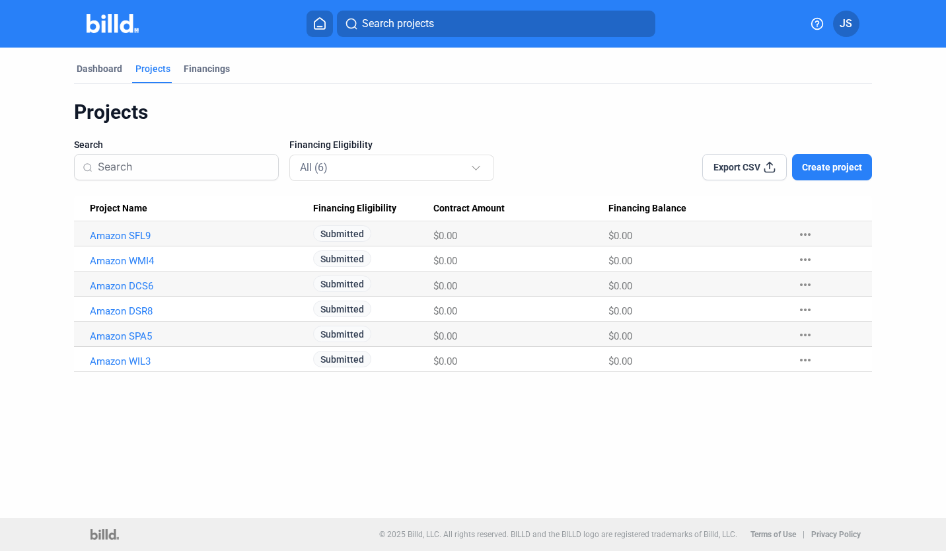
click at [450, 232] on span "$0.00" at bounding box center [446, 236] width 24 height 12
click at [86, 76] on div "Dashboard" at bounding box center [99, 72] width 51 height 21
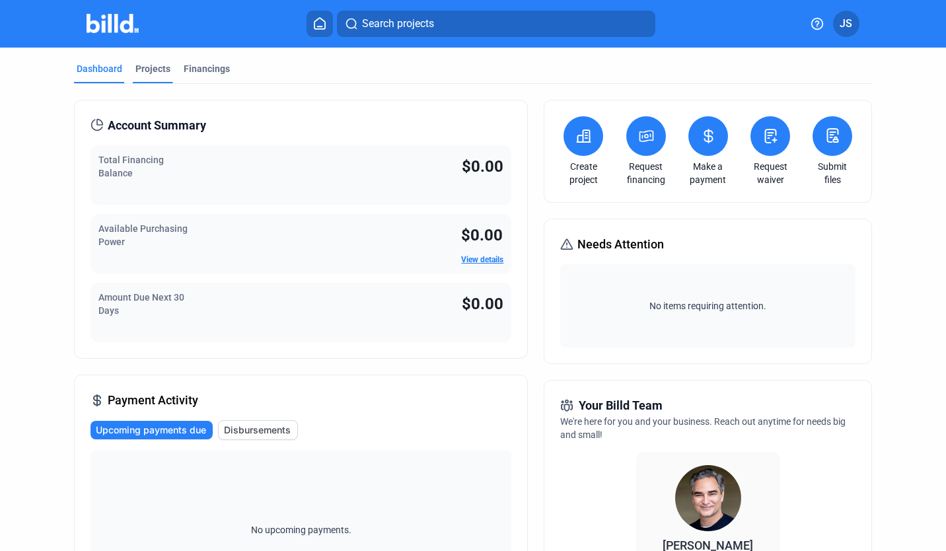
click at [143, 69] on div "Projects" at bounding box center [152, 68] width 35 height 13
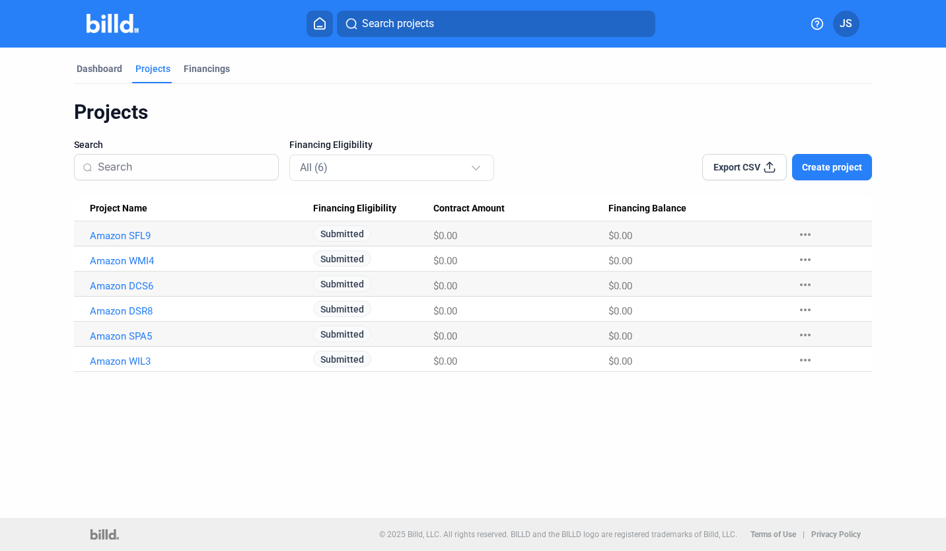
click at [820, 165] on span "Create project" at bounding box center [832, 167] width 60 height 13
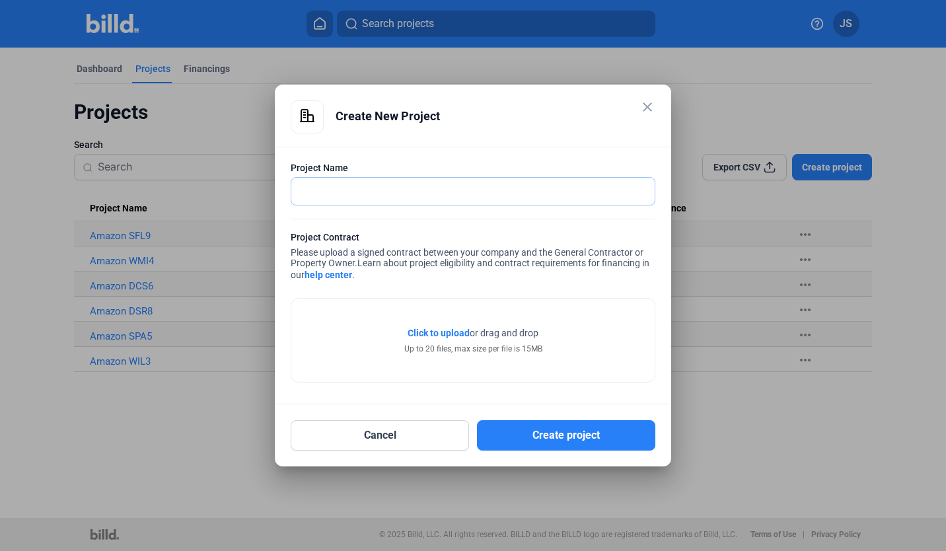
click at [539, 187] on input "text" at bounding box center [465, 191] width 349 height 27
type input "Amazon DNA4"
click at [453, 330] on span "Click to upload" at bounding box center [439, 333] width 62 height 11
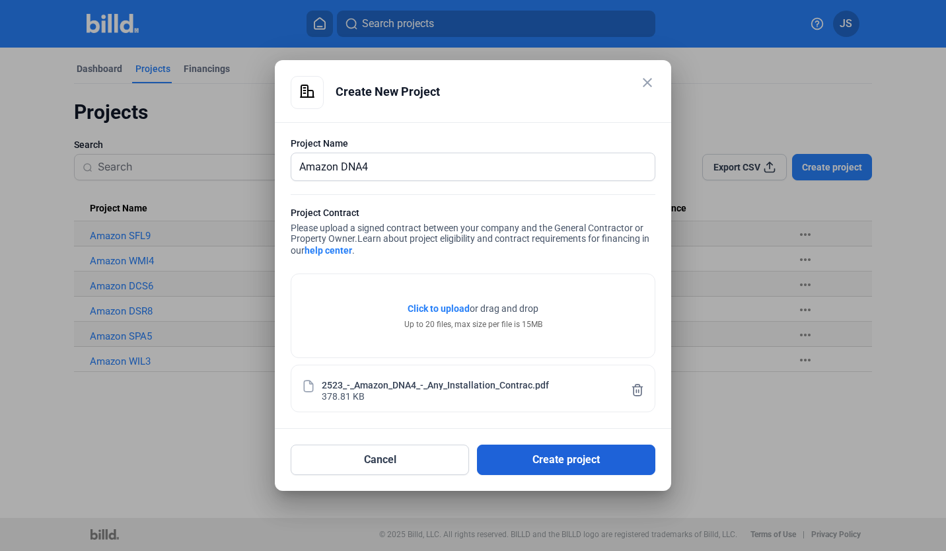
click at [582, 468] on button "Create project" at bounding box center [566, 460] width 178 height 30
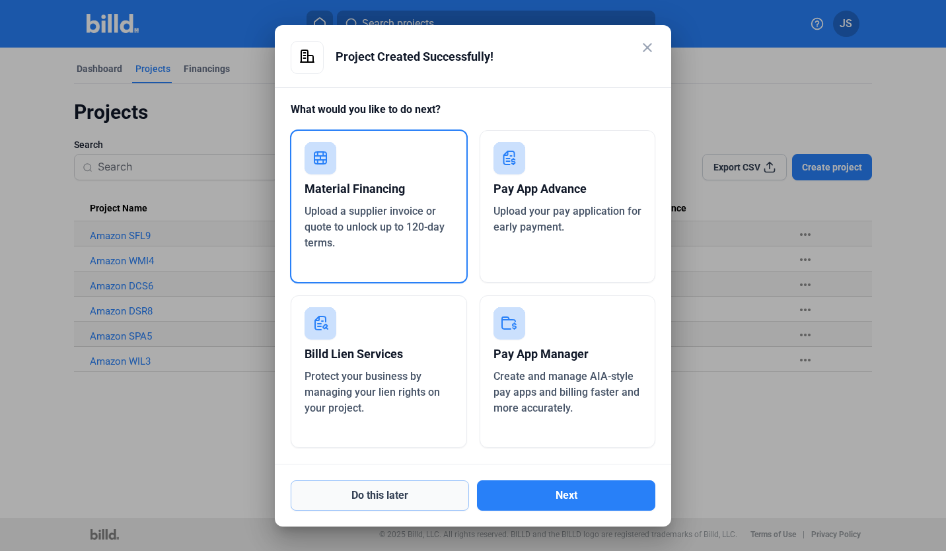
click at [410, 494] on button "Do this later" at bounding box center [380, 496] width 178 height 30
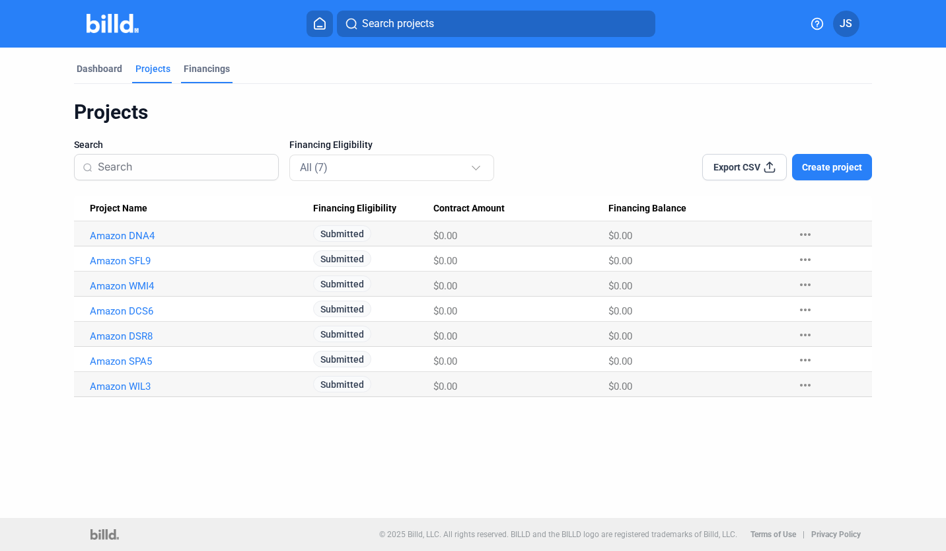
click at [215, 74] on div "Financings" at bounding box center [207, 68] width 46 height 13
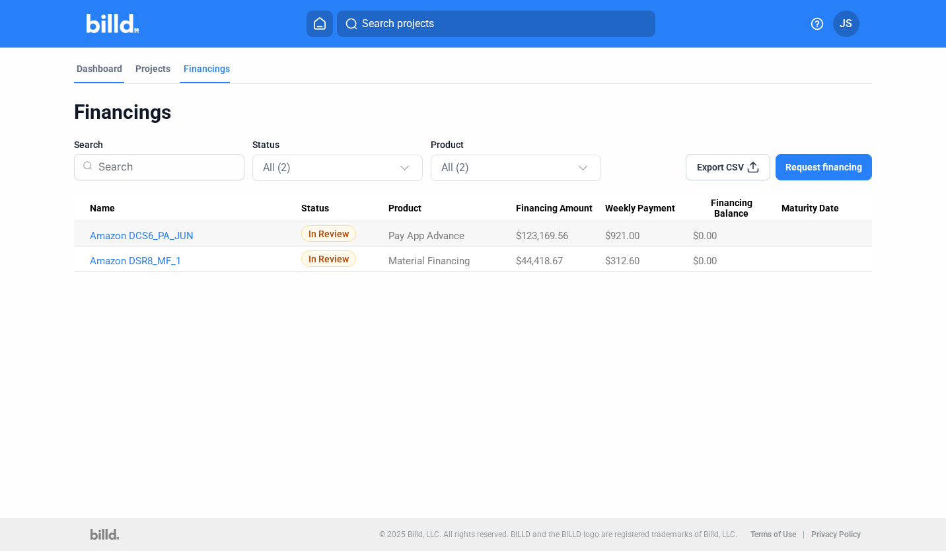
click at [101, 64] on div "Dashboard" at bounding box center [100, 68] width 46 height 13
